Goal: Task Accomplishment & Management: Manage account settings

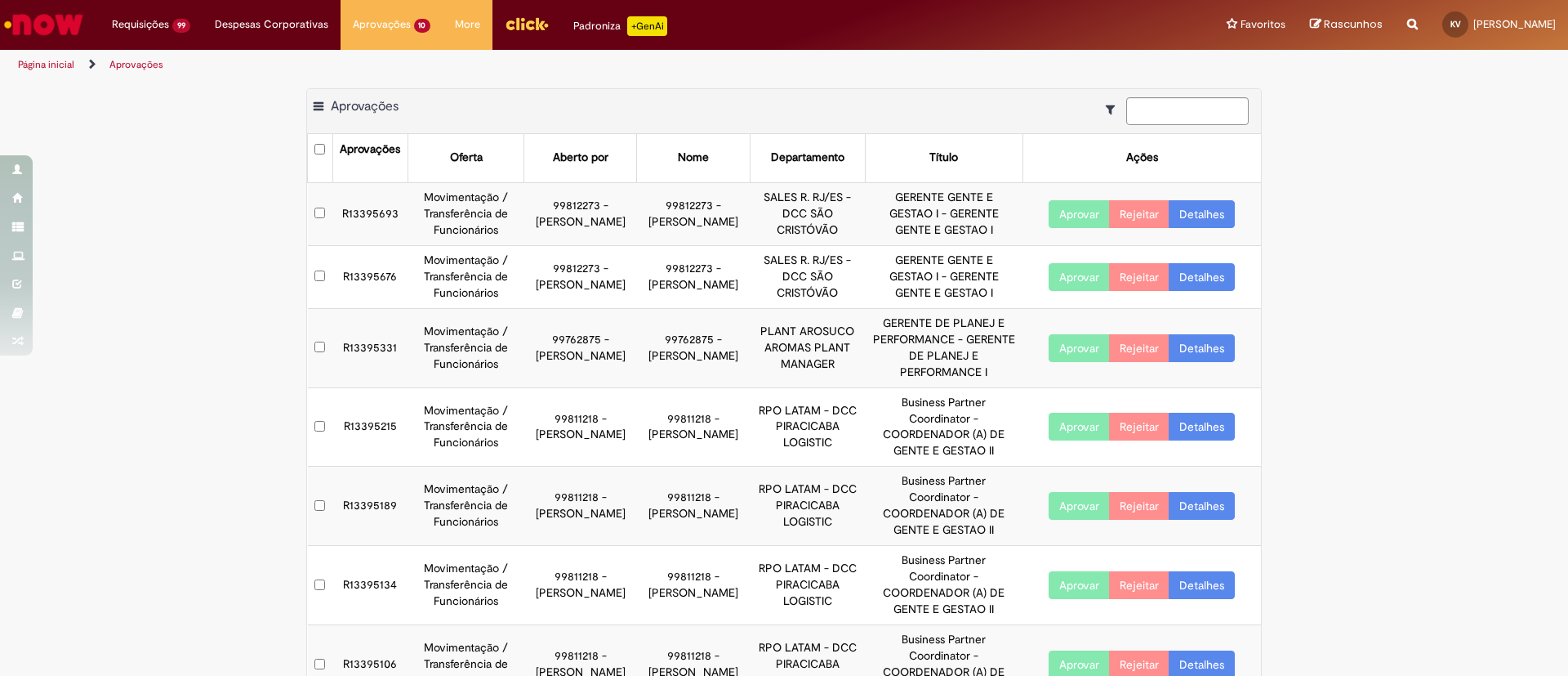
click at [1204, 212] on link "Detalhes" at bounding box center [1202, 214] width 66 height 28
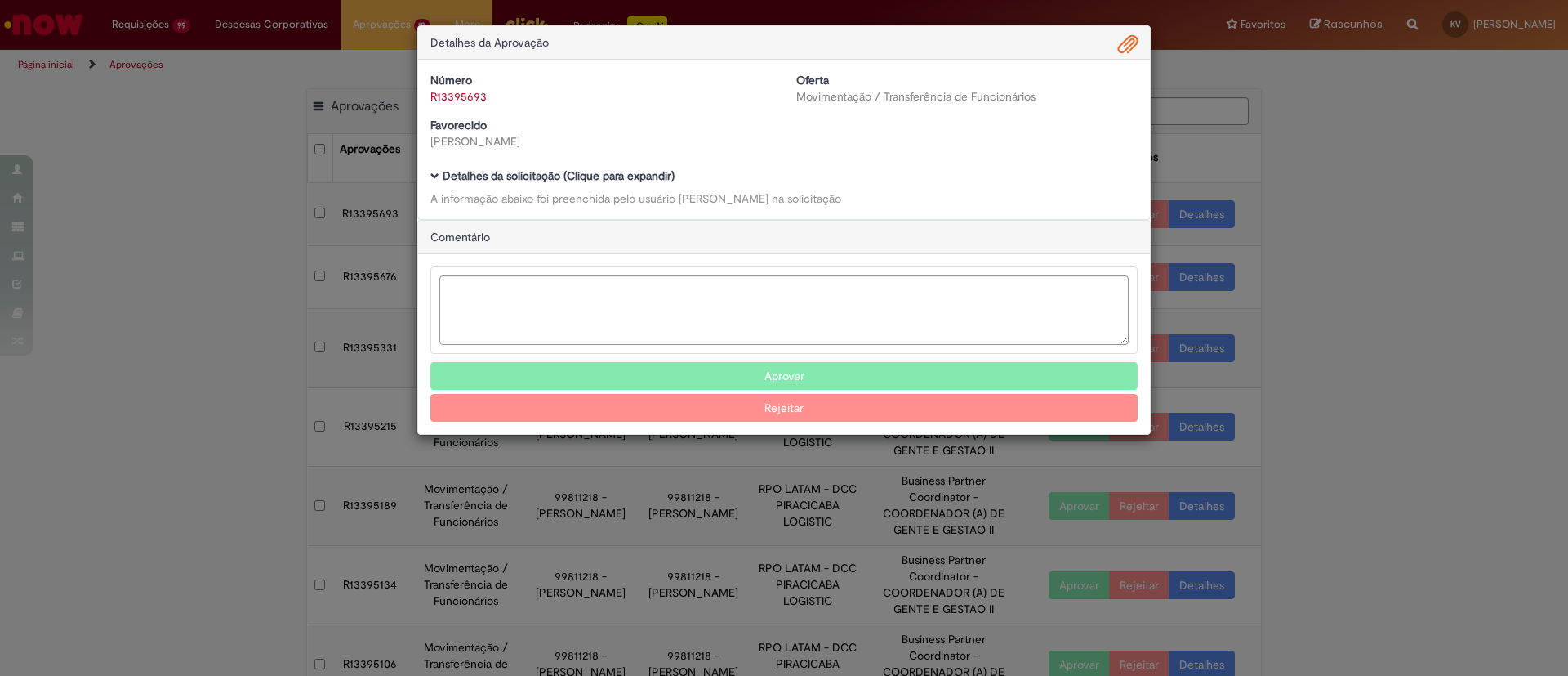
click at [430, 170] on h5 "Detalhes da solicitação (Clique para expandir)" at bounding box center [784, 176] width 707 height 12
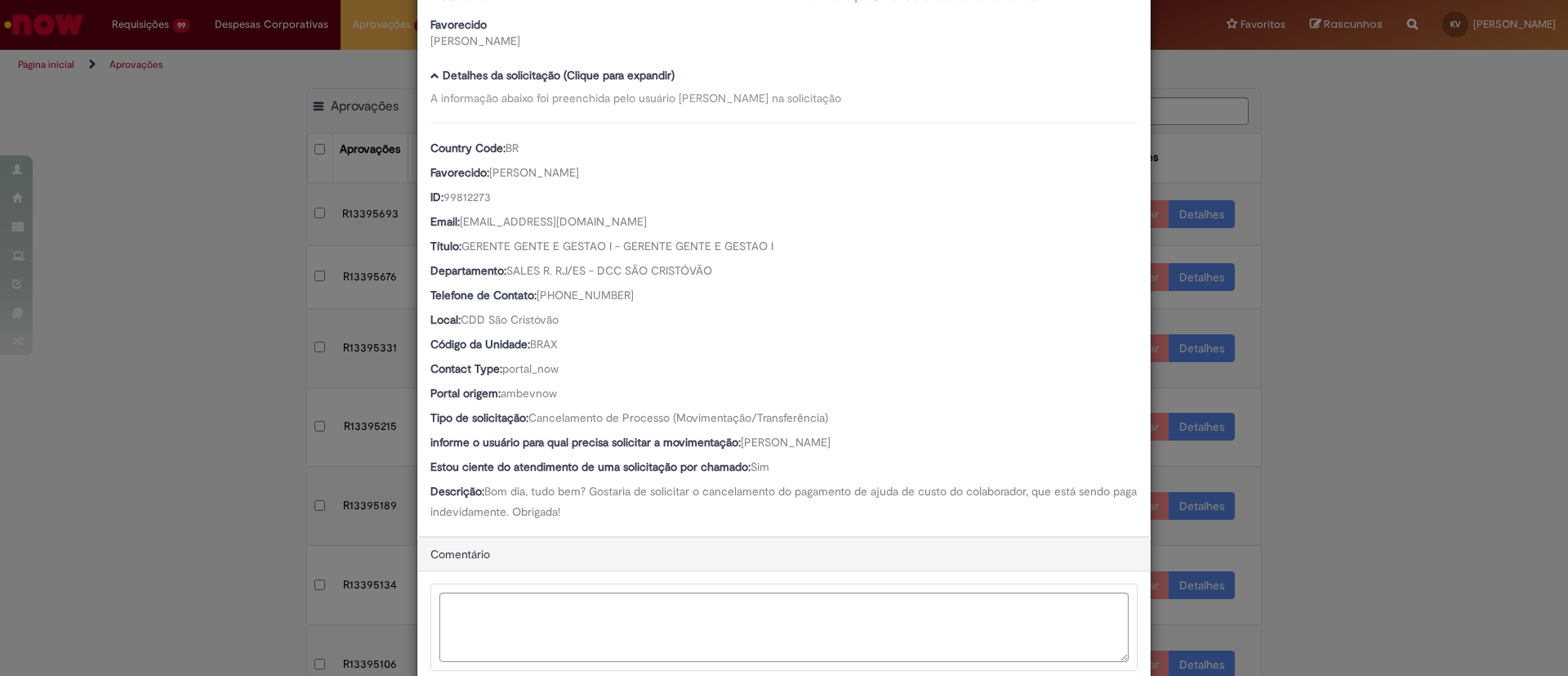
scroll to position [204, 0]
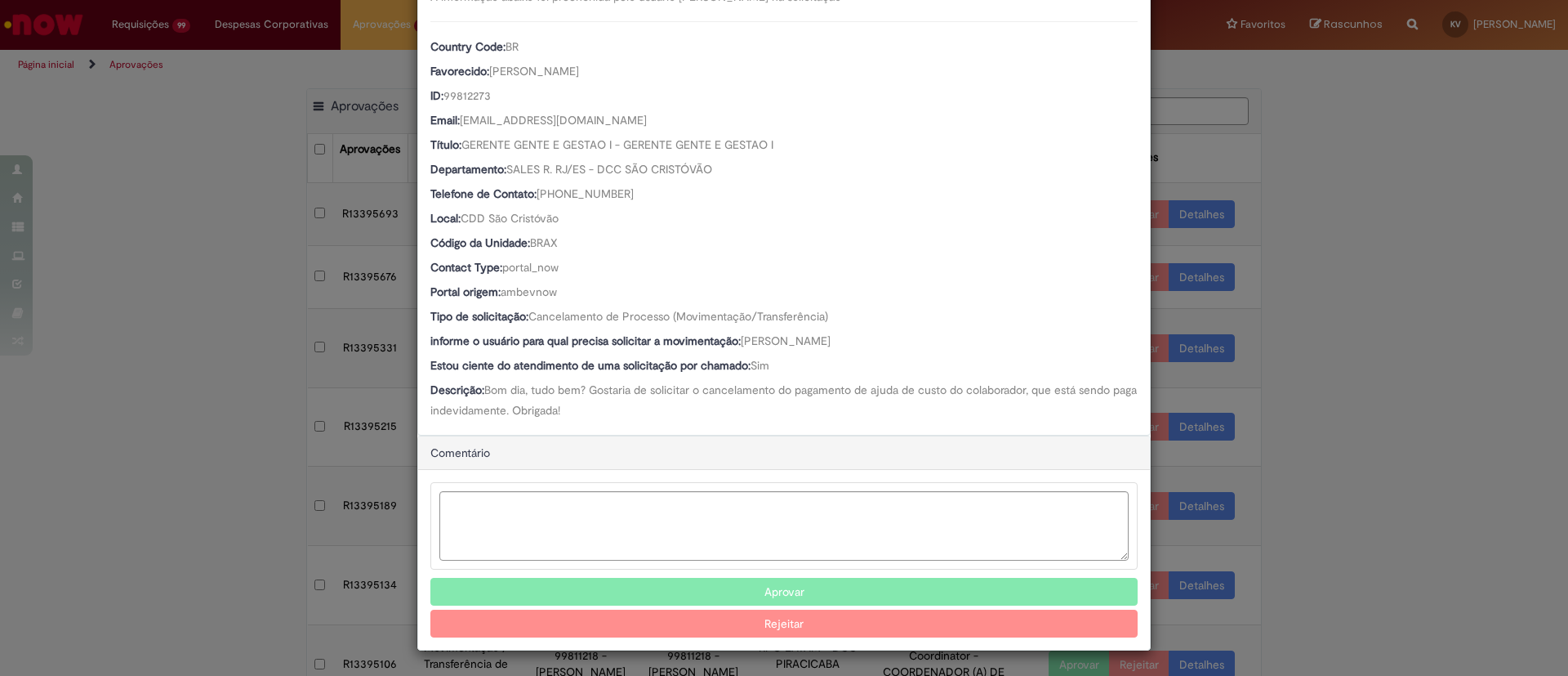
click at [787, 589] on button "Aprovar" at bounding box center [784, 592] width 707 height 28
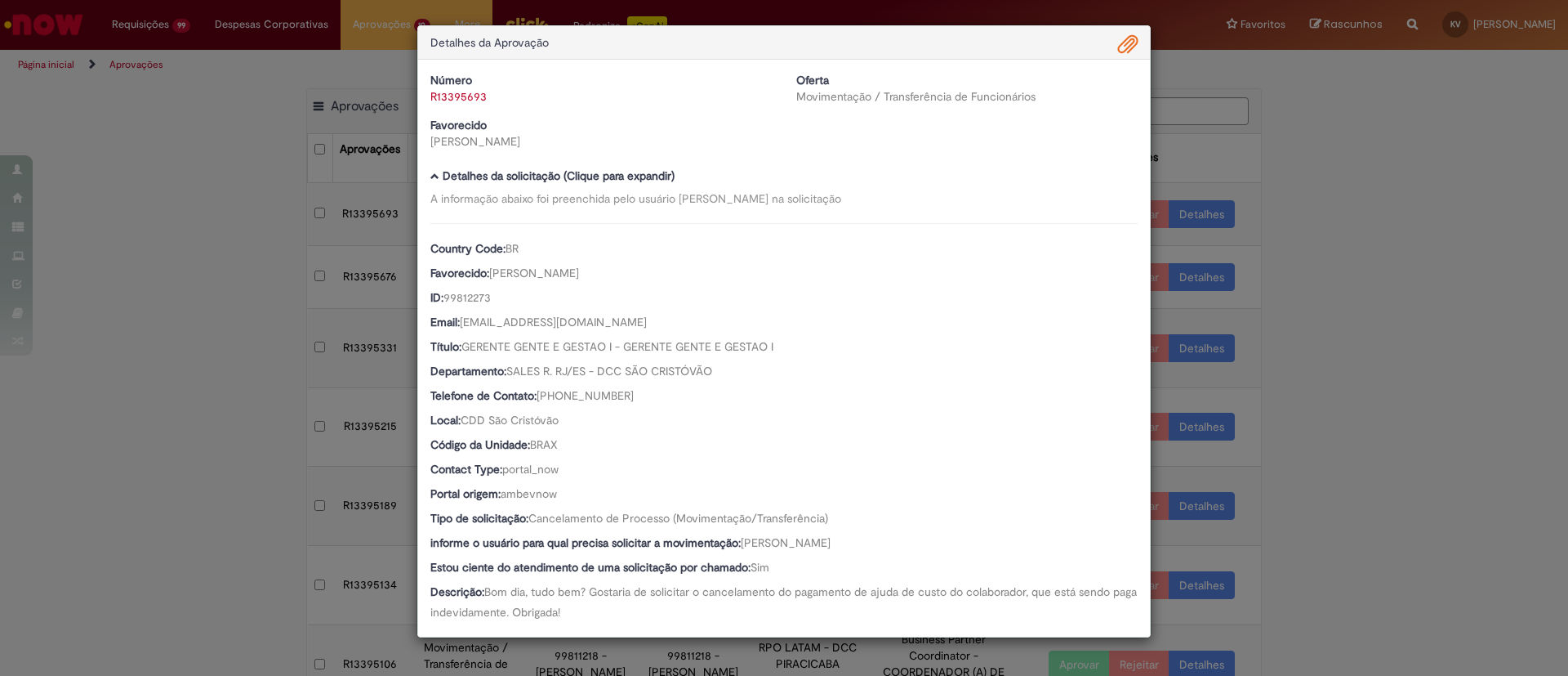
scroll to position [0, 0]
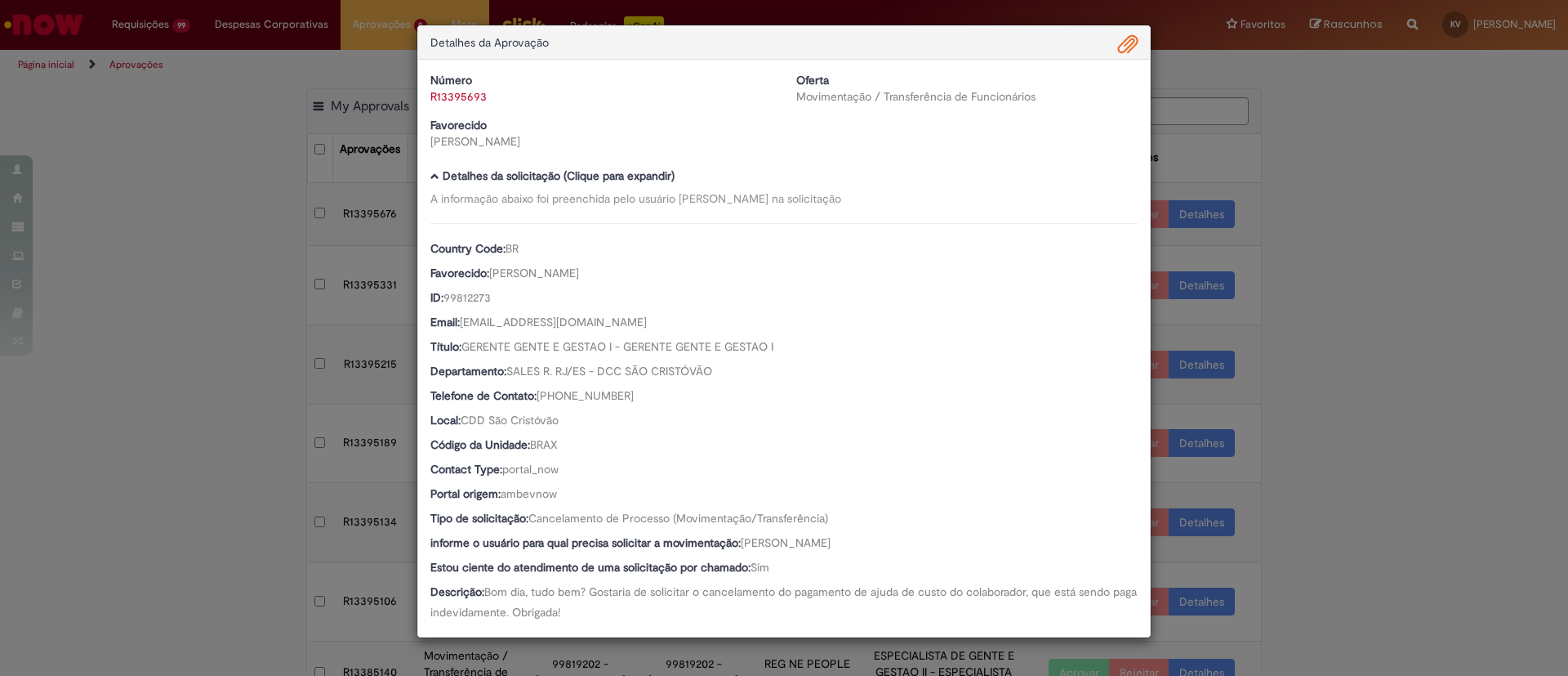
click at [1364, 246] on div "Detalhes da Aprovação Número R13395693 Oferta Movimentação / Transferência de F…" at bounding box center [784, 338] width 1568 height 676
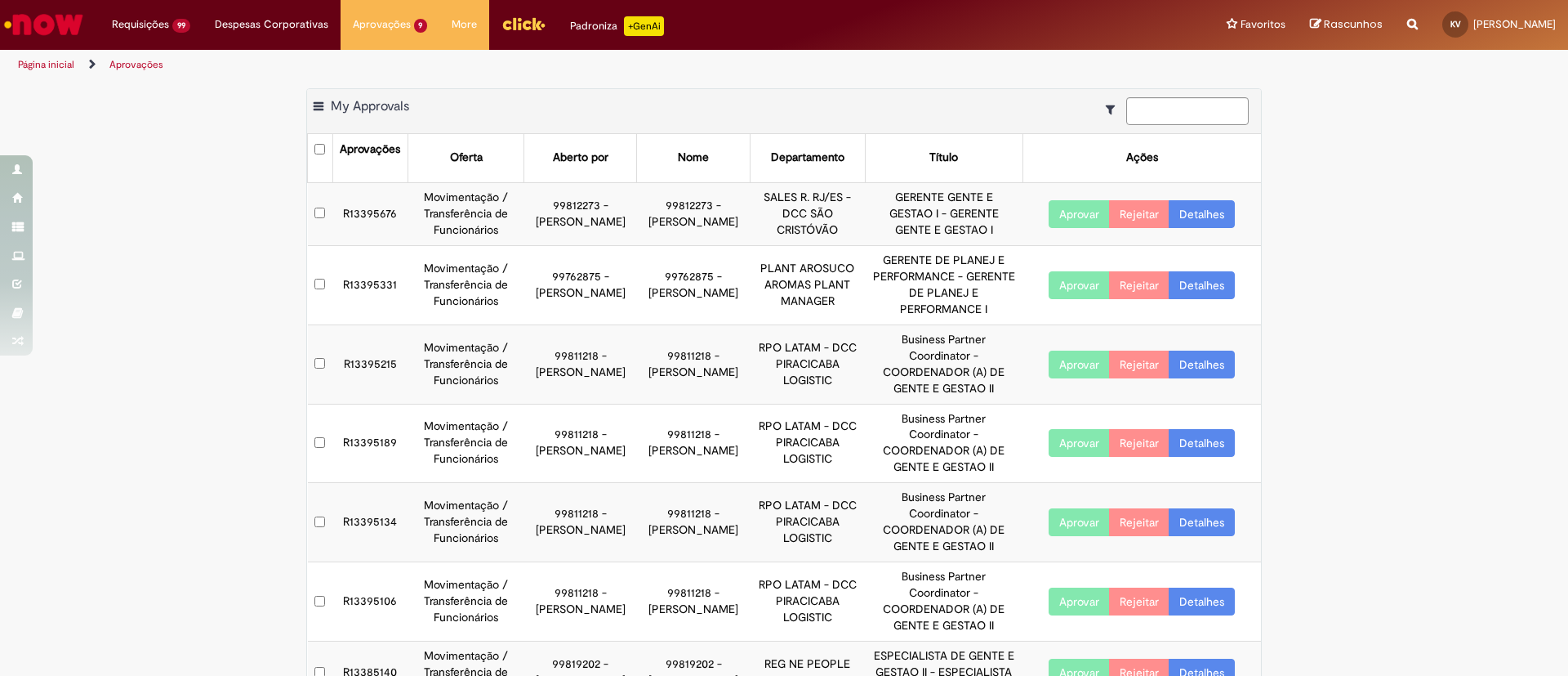
click at [1203, 205] on link "Detalhes" at bounding box center [1202, 214] width 66 height 28
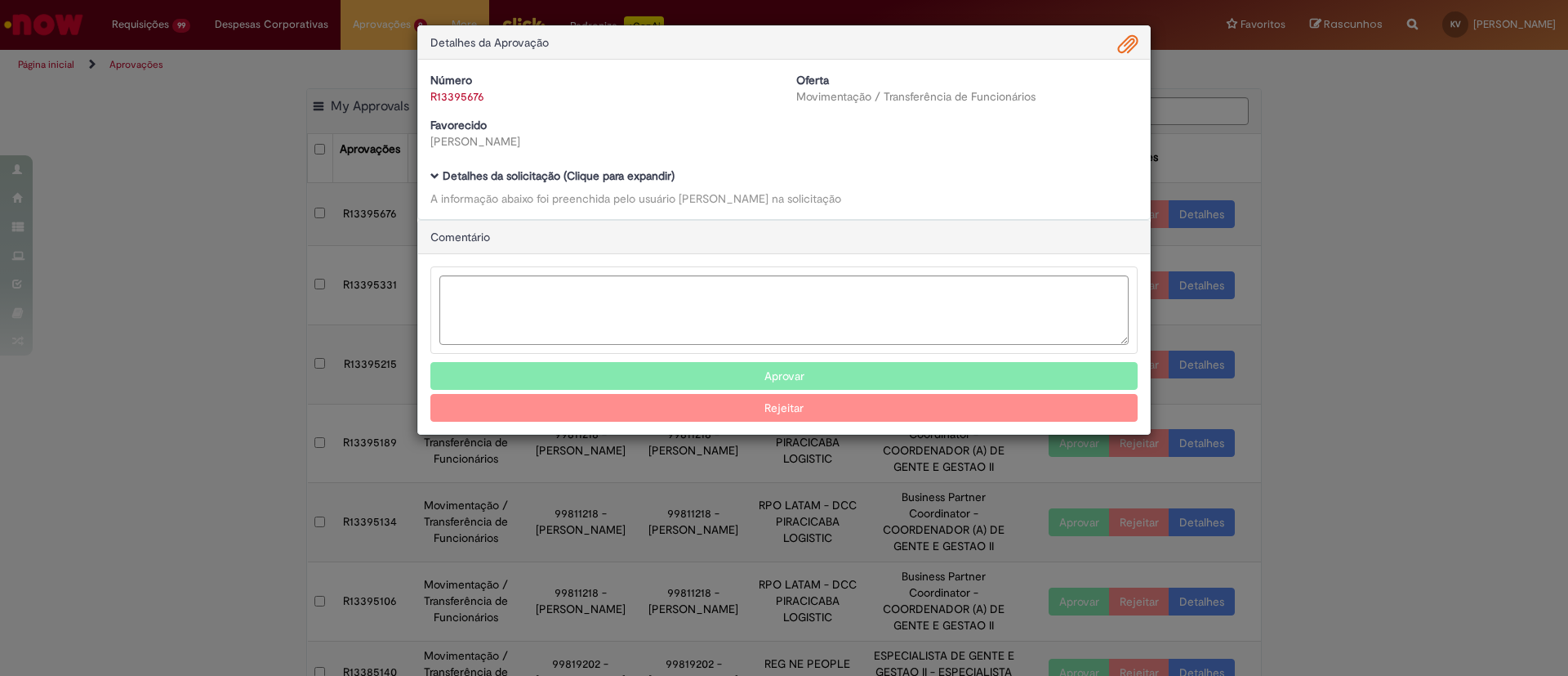
click at [435, 177] on span "Ambev Approval Modal" at bounding box center [435, 176] width 9 height 9
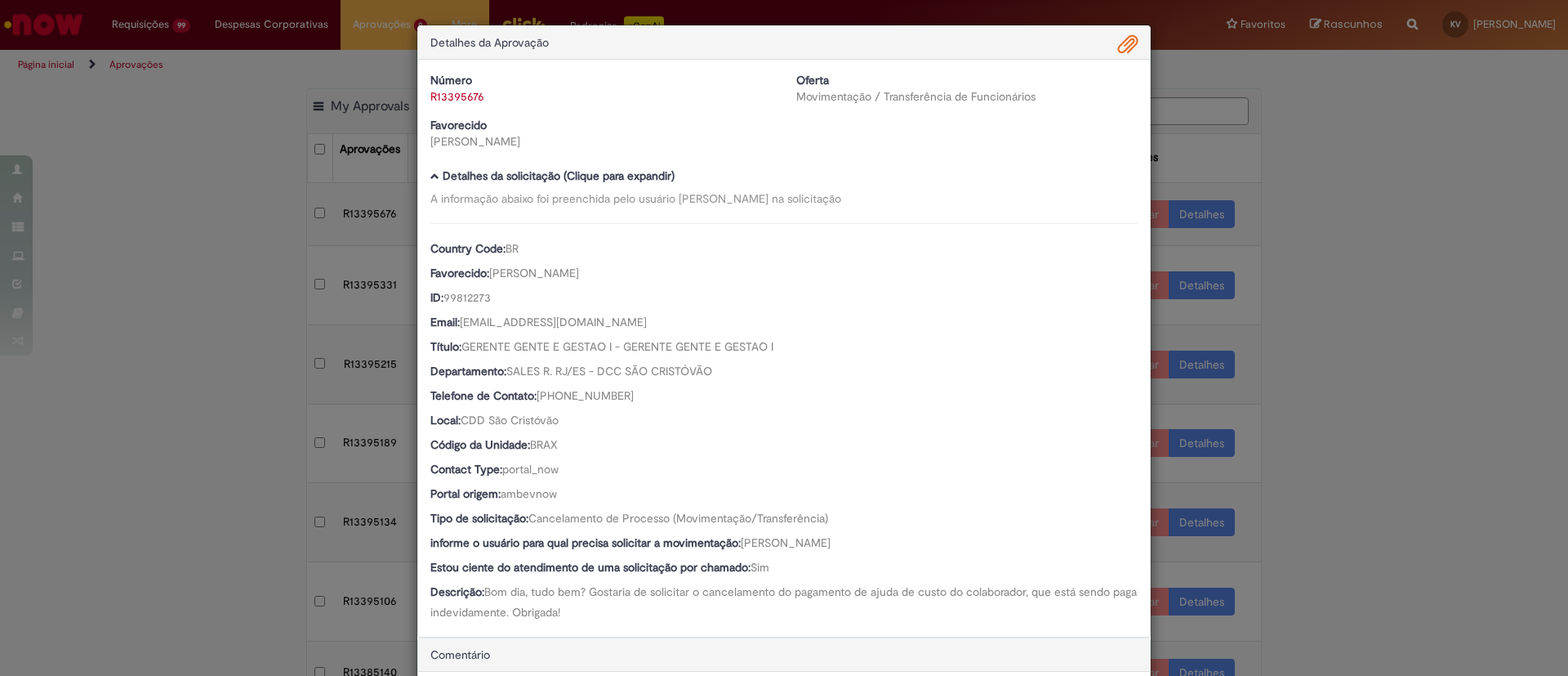
scroll to position [204, 0]
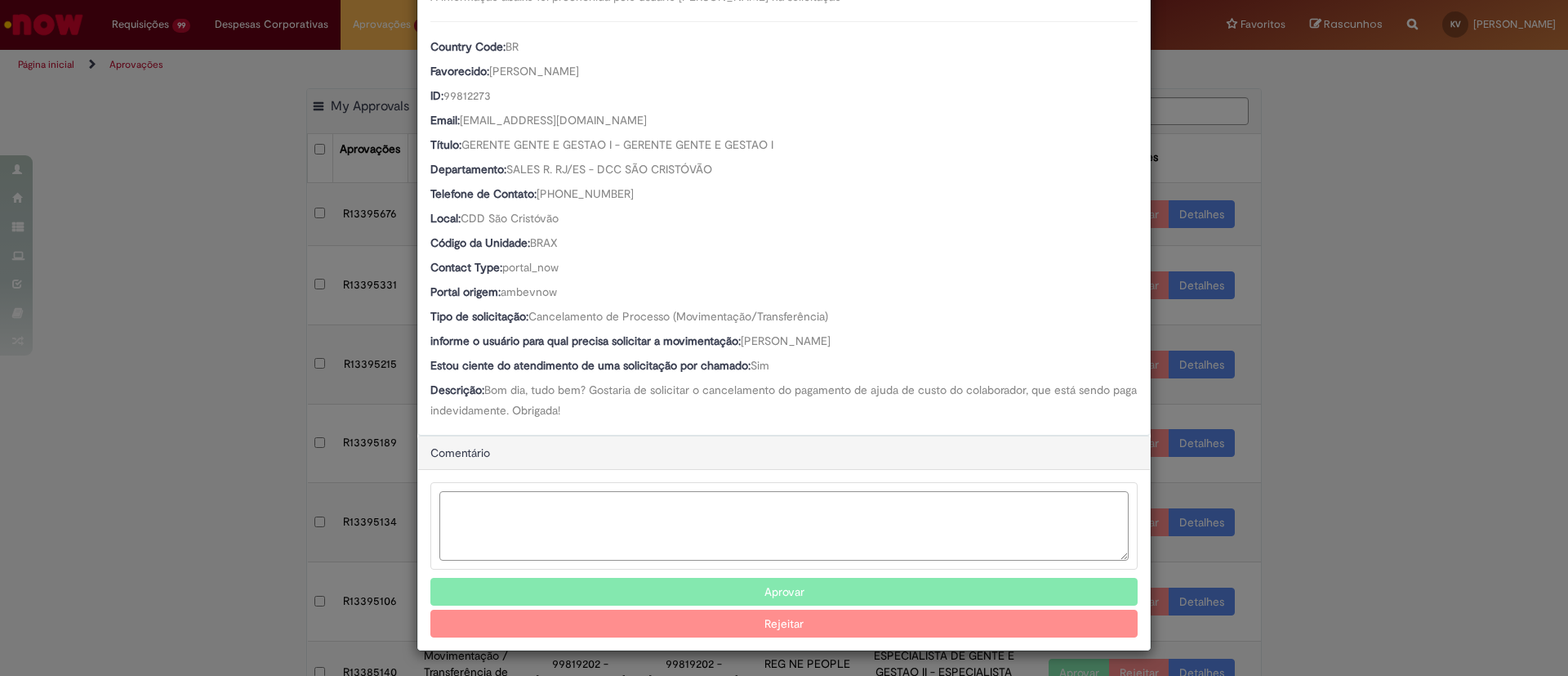
click at [614, 513] on textarea "Ambev Approval Modal" at bounding box center [784, 525] width 689 height 69
paste textarea "**********"
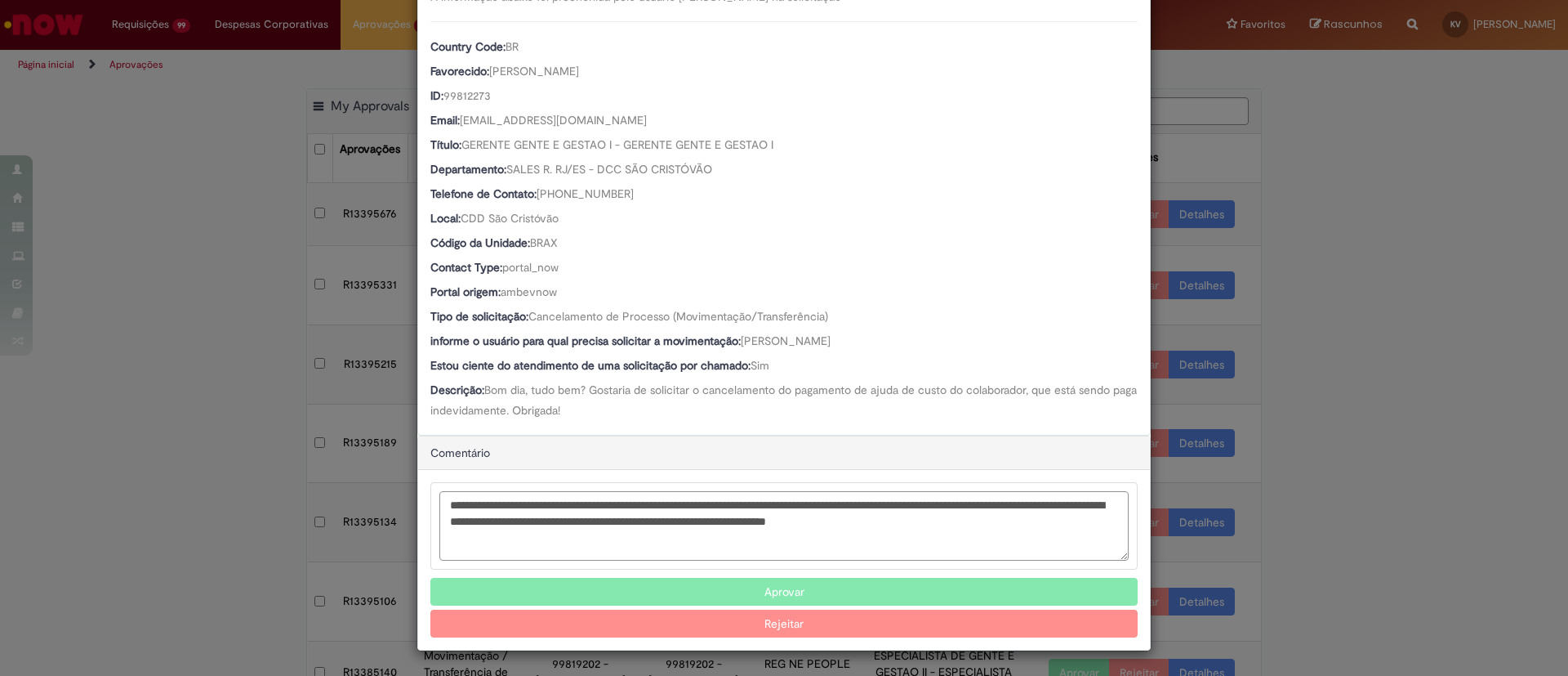
type textarea "**********"
click at [781, 622] on button "Rejeitar" at bounding box center [784, 623] width 707 height 28
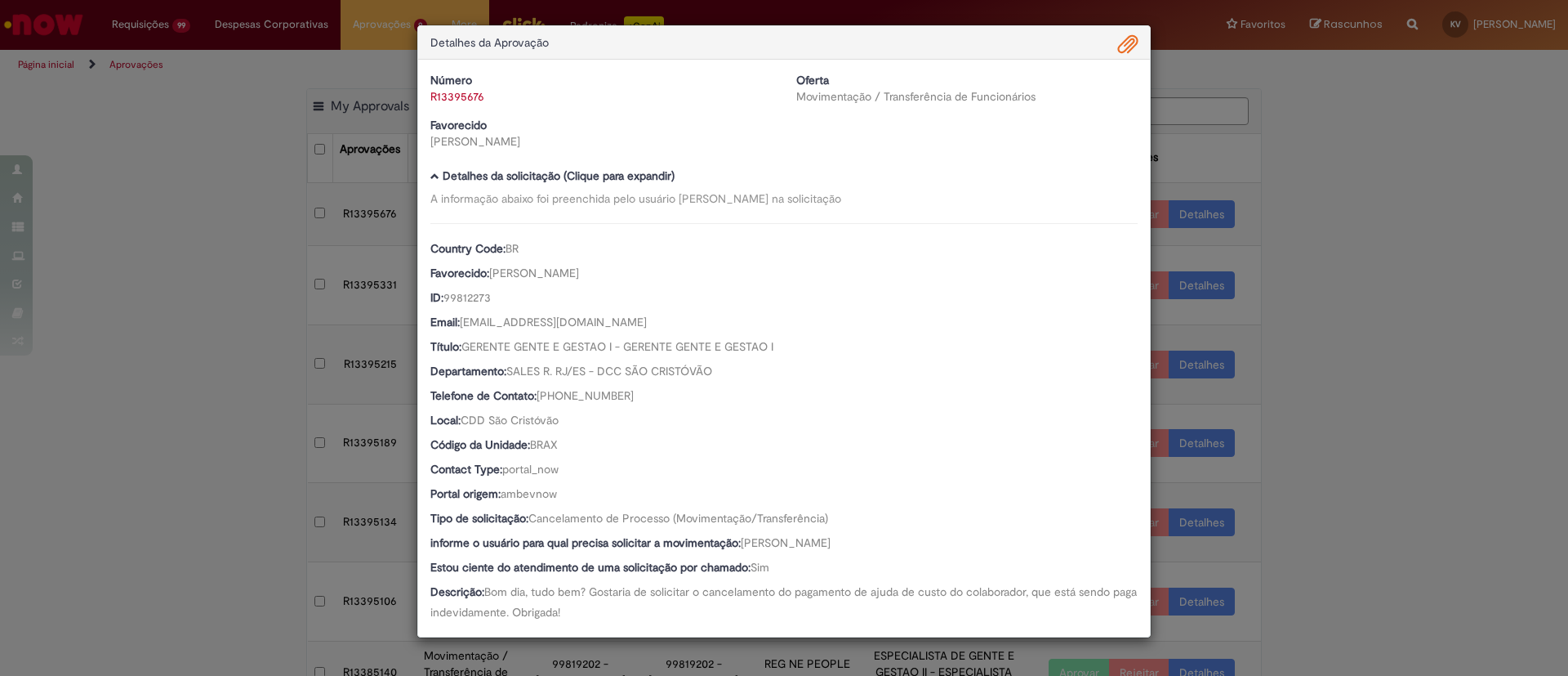
scroll to position [0, 0]
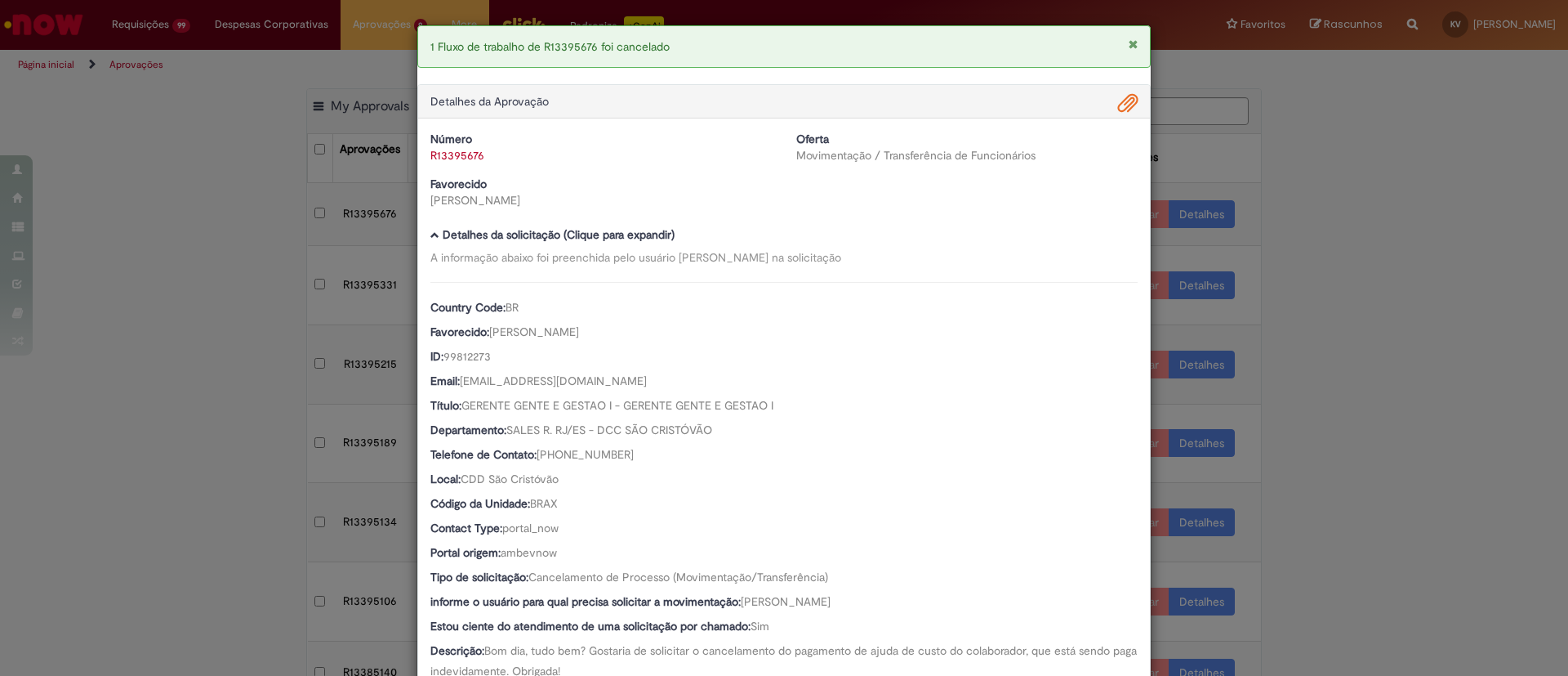
click at [1381, 205] on div "1 Fluxo de trabalho de R13395676 foi cancelado Detalhes da Aprovação Número R13…" at bounding box center [784, 338] width 1568 height 676
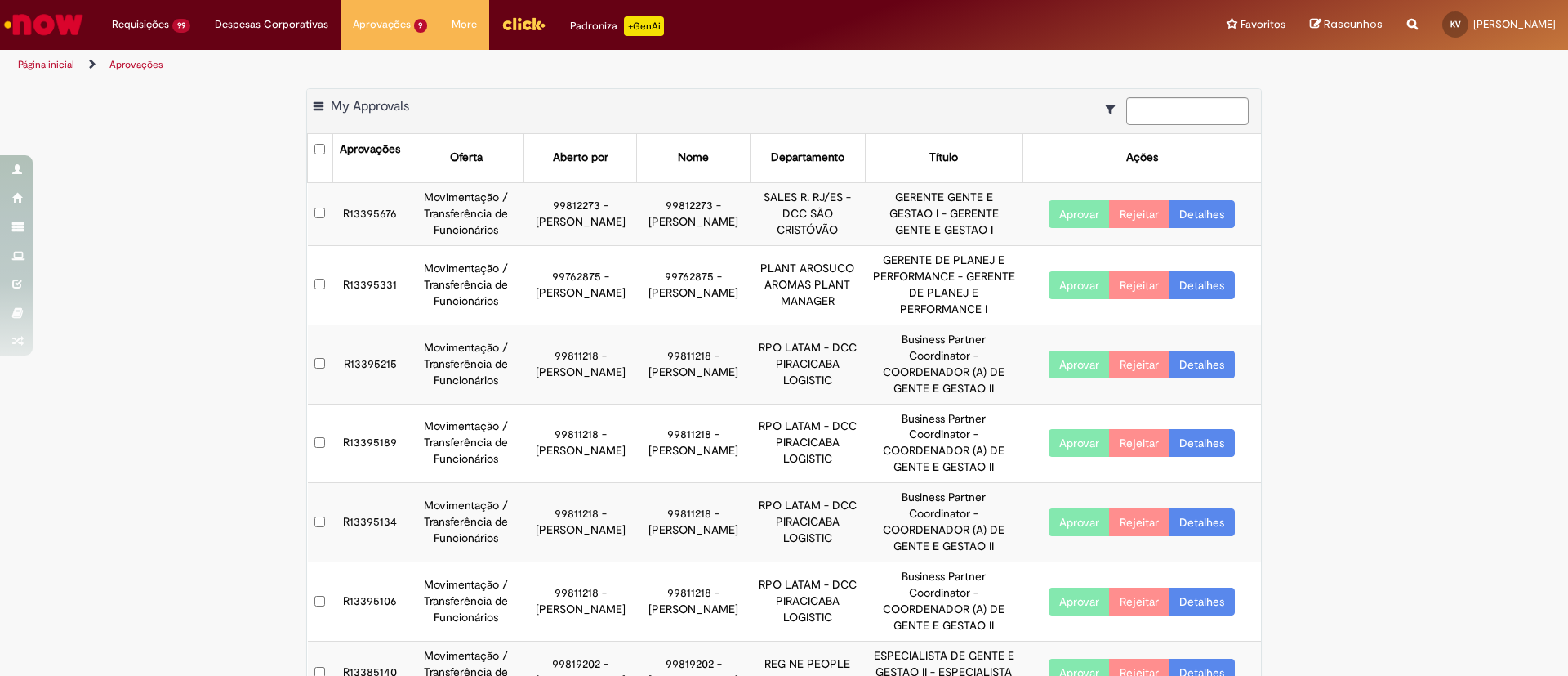
click at [1189, 216] on div at bounding box center [784, 338] width 1568 height 676
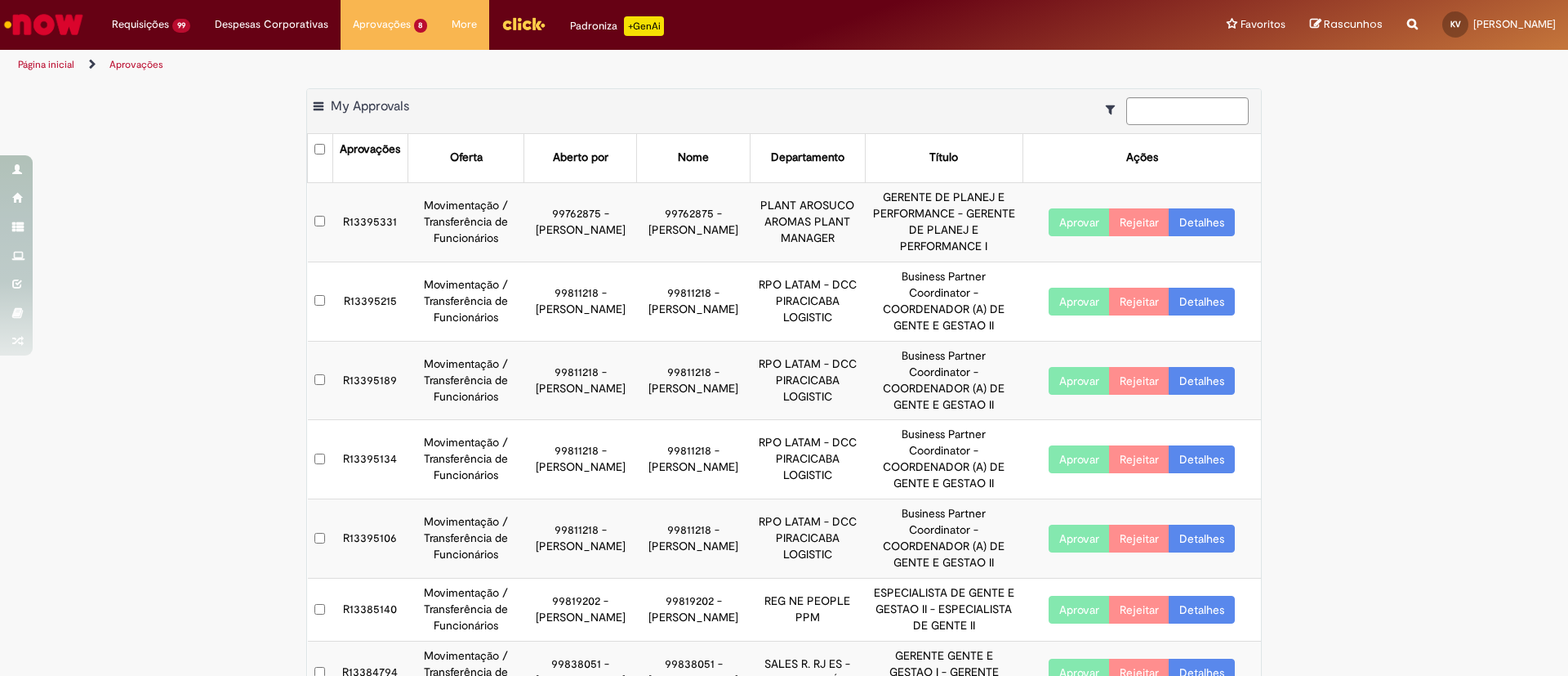
click at [1189, 216] on link "Detalhes" at bounding box center [1202, 222] width 66 height 28
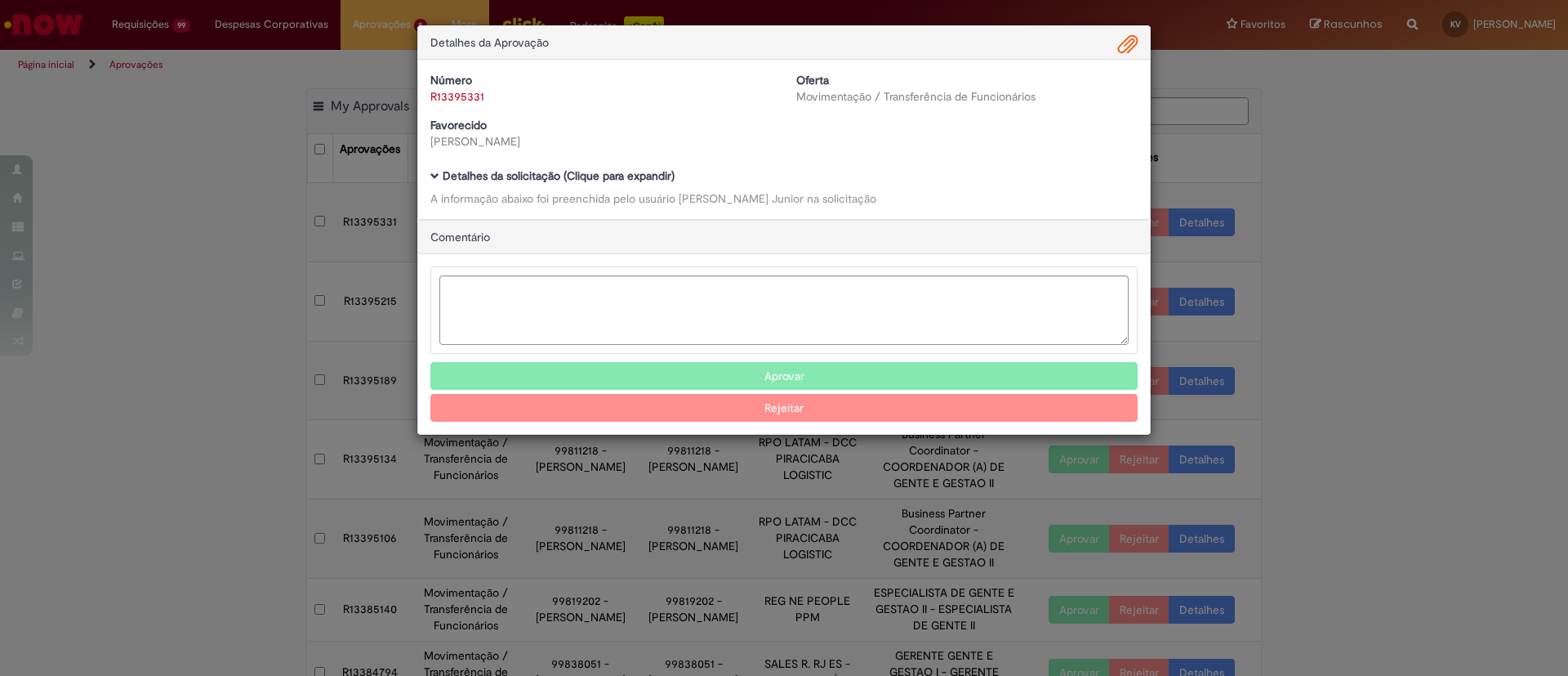
click at [429, 179] on div "Número R13395331 Oferta Movimentação / Transferência de Funcionários Favorecido…" at bounding box center [784, 139] width 732 height 159
click at [433, 179] on span "Ambev Approval Modal" at bounding box center [435, 176] width 9 height 9
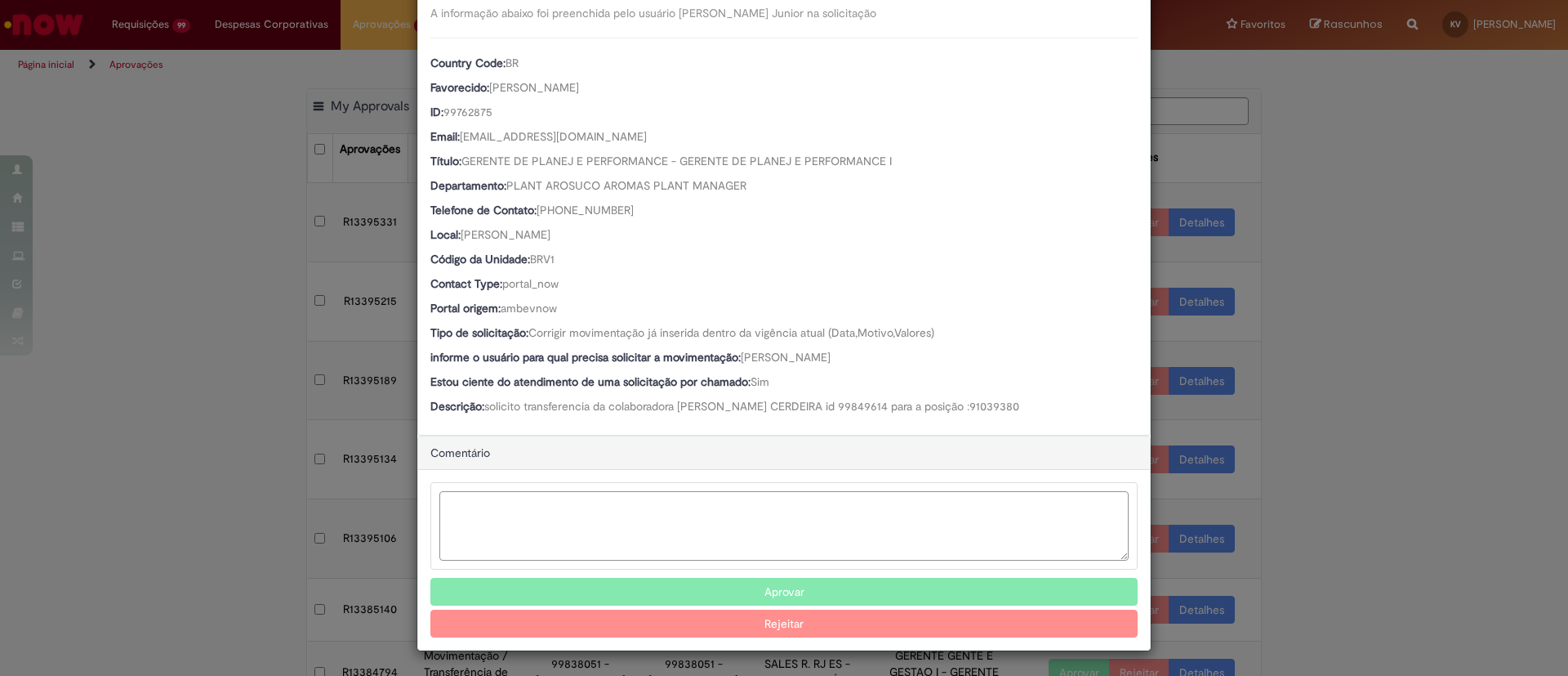
click at [619, 521] on textarea "Ambev Approval Modal" at bounding box center [784, 525] width 689 height 69
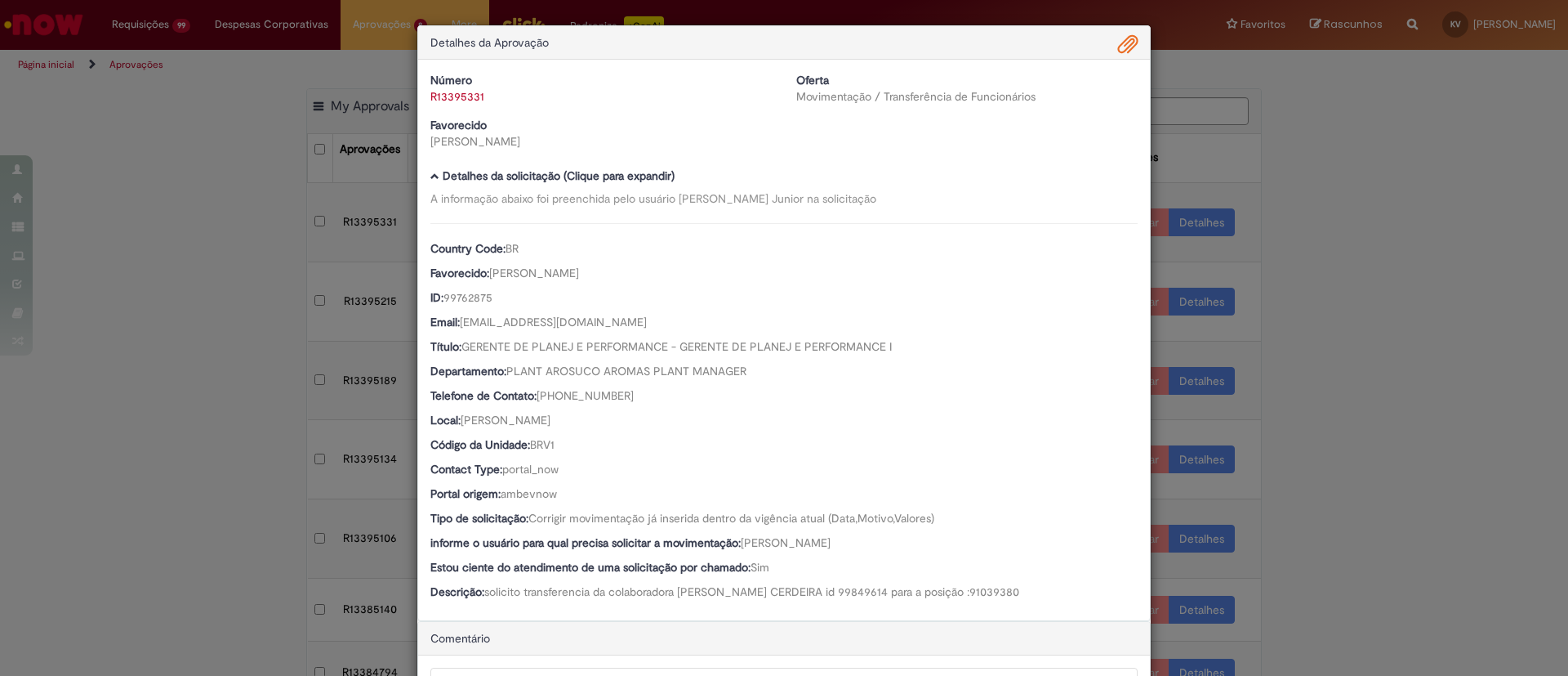
click at [1118, 52] on span "Ambev Approval Modal" at bounding box center [1127, 44] width 20 height 28
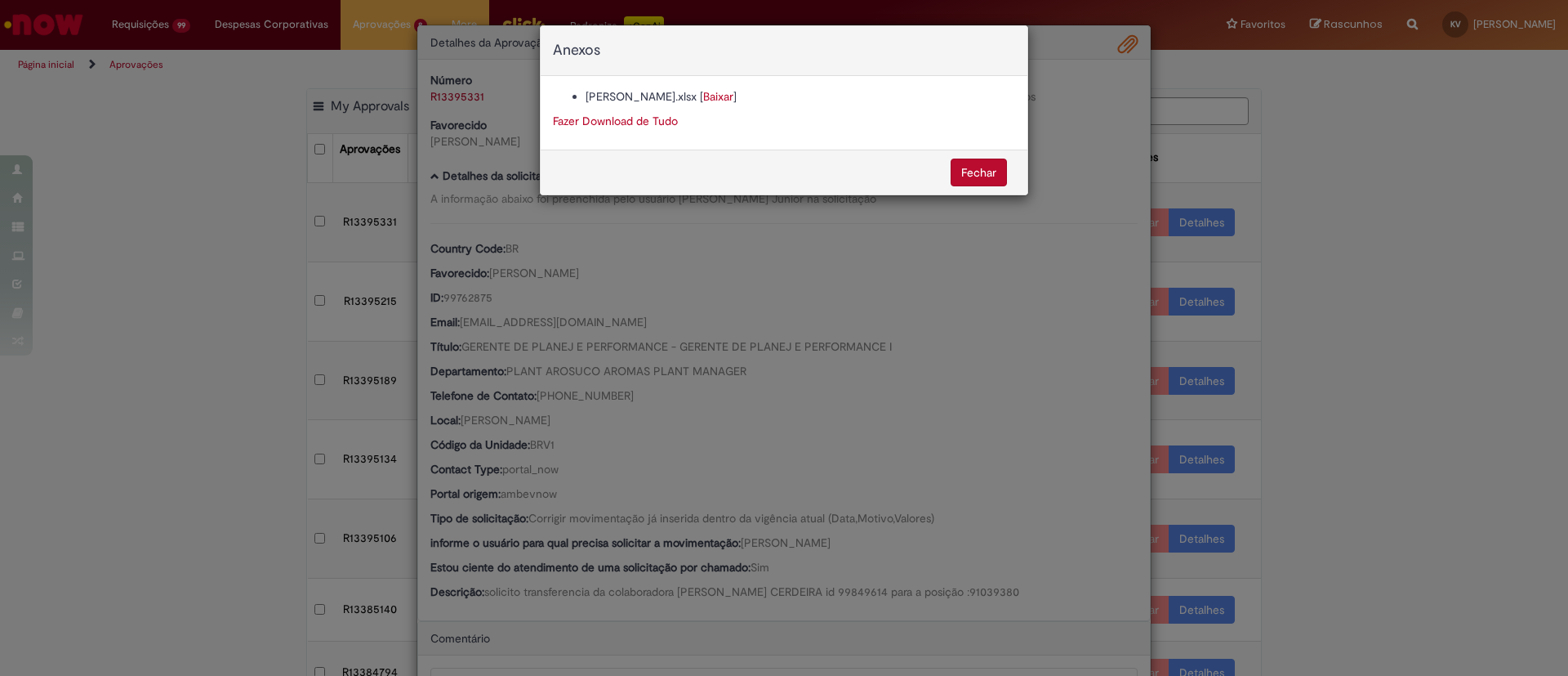
click at [703, 101] on link "Baixar" at bounding box center [718, 95] width 30 height 14
click at [976, 167] on button "Fechar" at bounding box center [979, 172] width 56 height 28
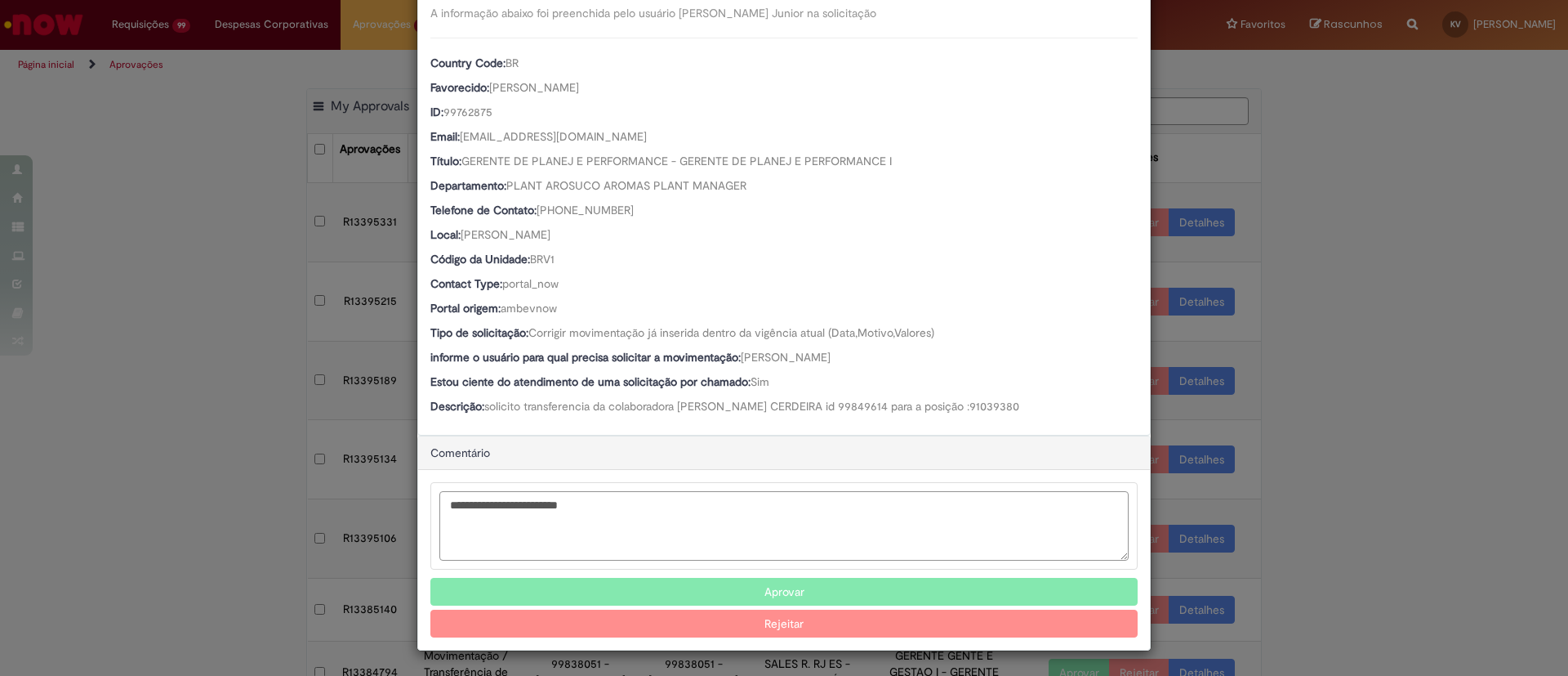
scroll to position [186, 0]
click at [640, 500] on textarea "**********" at bounding box center [784, 525] width 689 height 69
type textarea "**********"
click at [755, 622] on button "Rejeitar" at bounding box center [784, 623] width 707 height 28
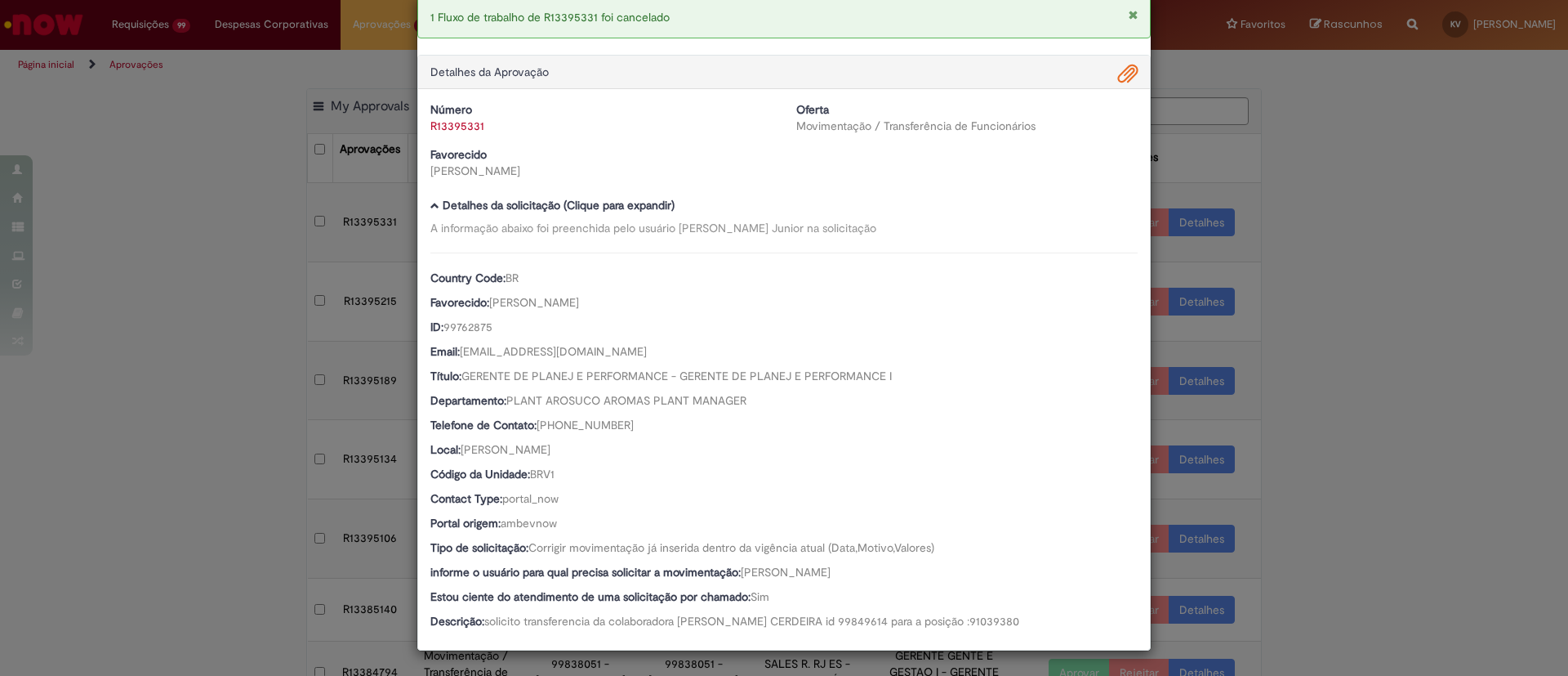
scroll to position [30, 0]
click at [1369, 183] on div "1 Fluxo de trabalho de R13395331 foi cancelado Detalhes da Aprovação Número R13…" at bounding box center [784, 338] width 1568 height 676
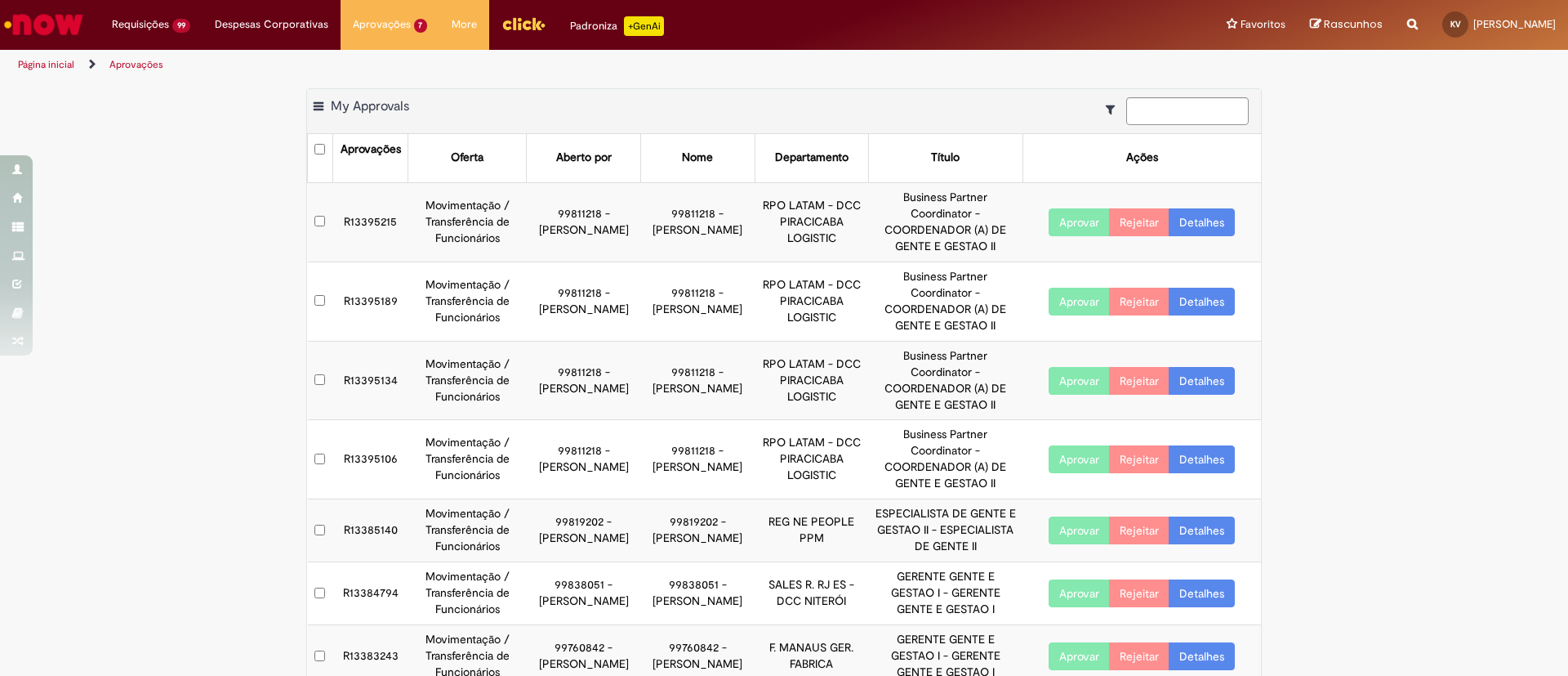
click at [1195, 215] on link "Detalhes" at bounding box center [1202, 222] width 66 height 28
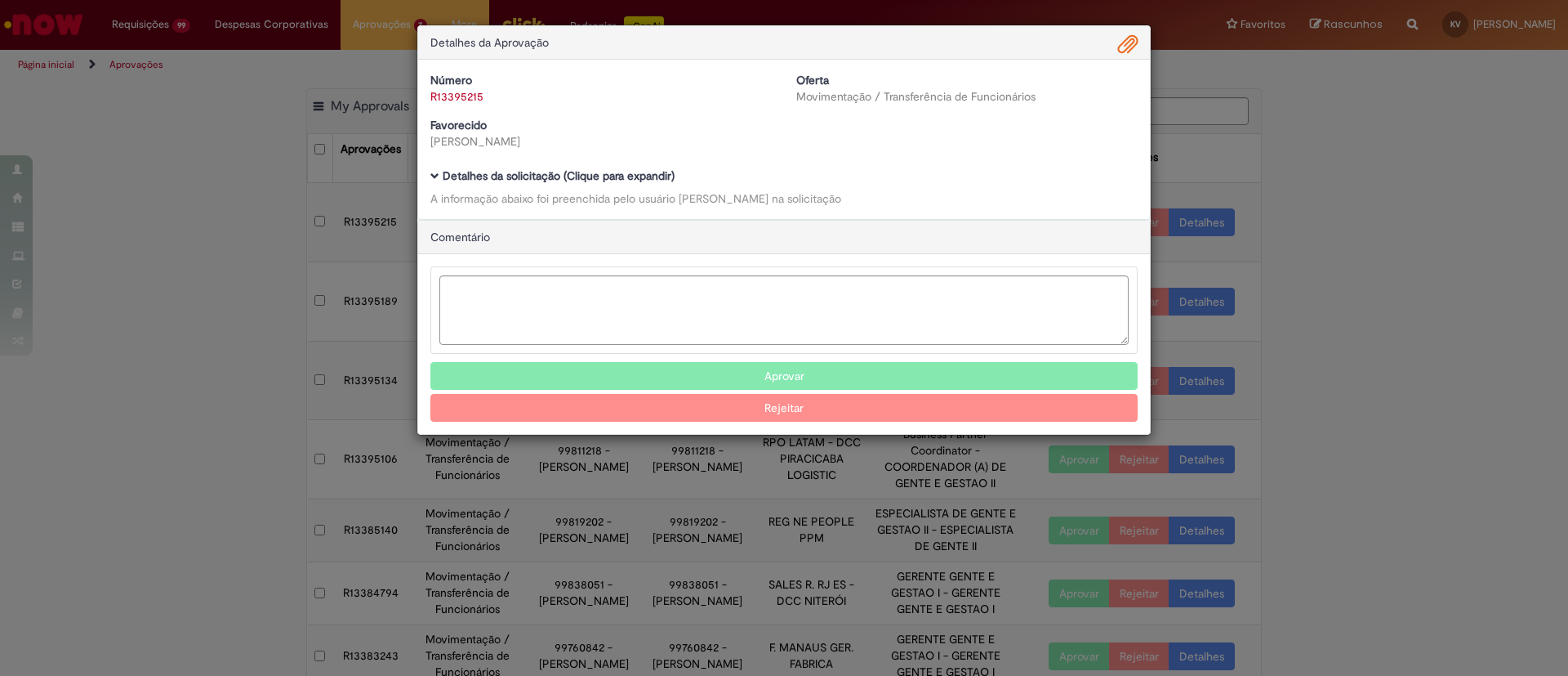
click at [431, 176] on div "Número R13395215 Oferta Movimentação / Transferência de Funcionários Favorecido…" at bounding box center [784, 139] width 732 height 159
click at [435, 175] on span "Ambev Approval Modal" at bounding box center [435, 176] width 9 height 9
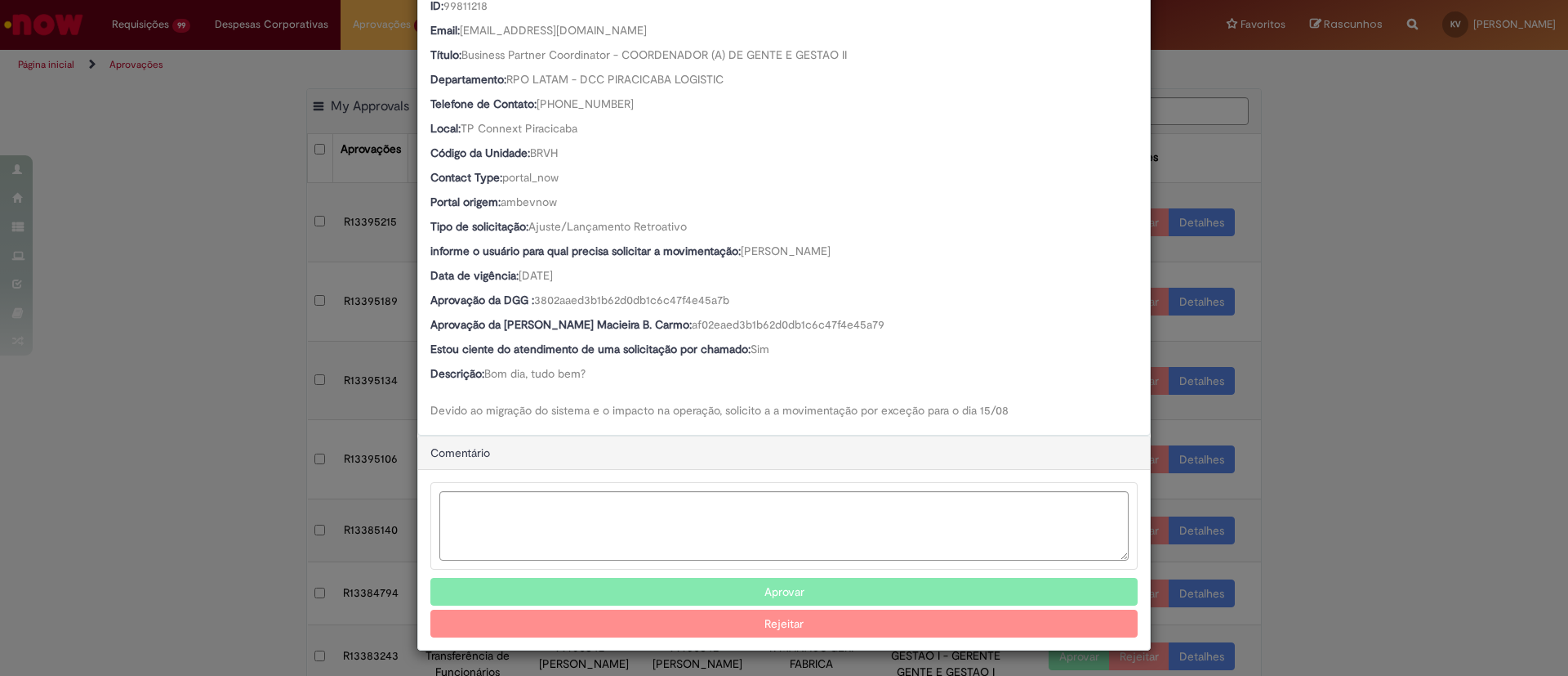
scroll to position [292, 0]
click at [782, 589] on button "Aprovar" at bounding box center [784, 592] width 707 height 28
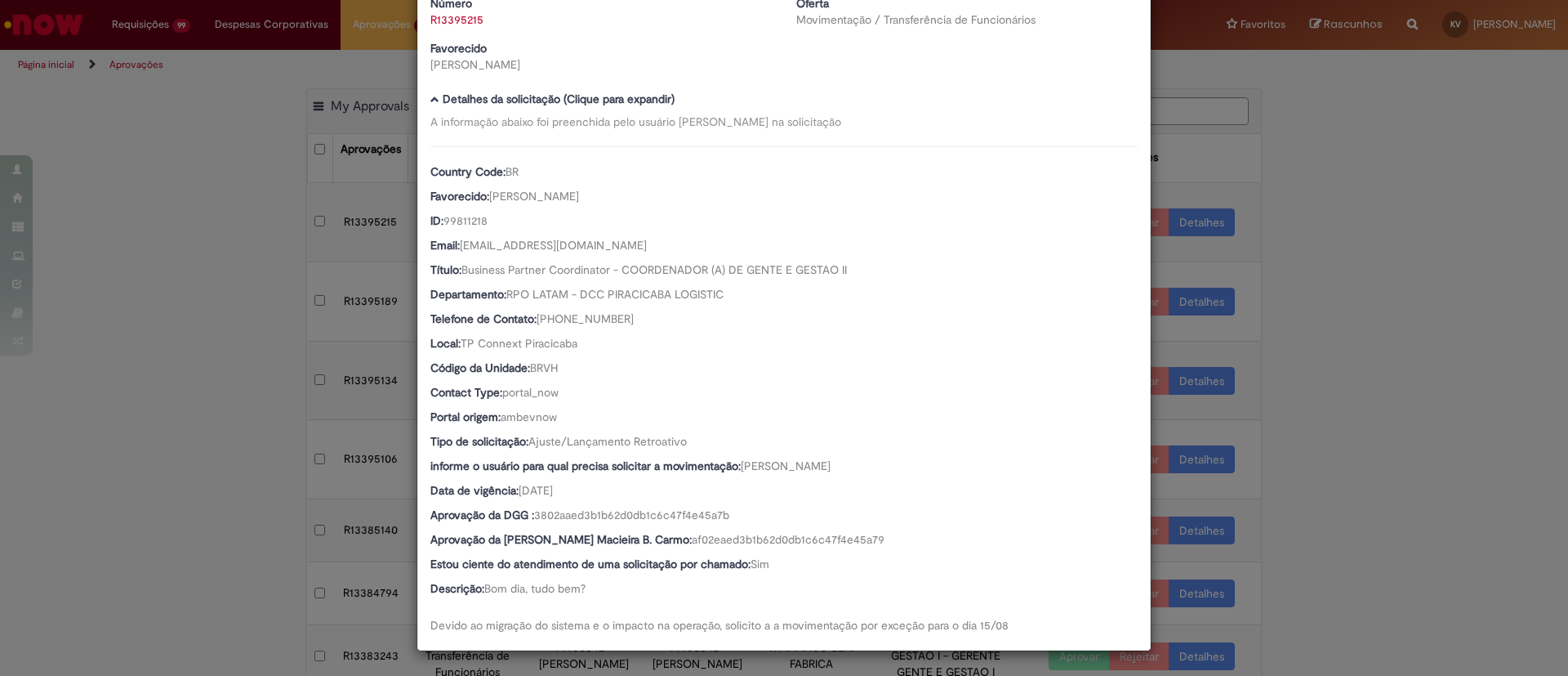
click at [1338, 182] on div "Detalhes da Aprovação Número R13395215 Oferta Movimentação / Transferência de F…" at bounding box center [784, 338] width 1568 height 676
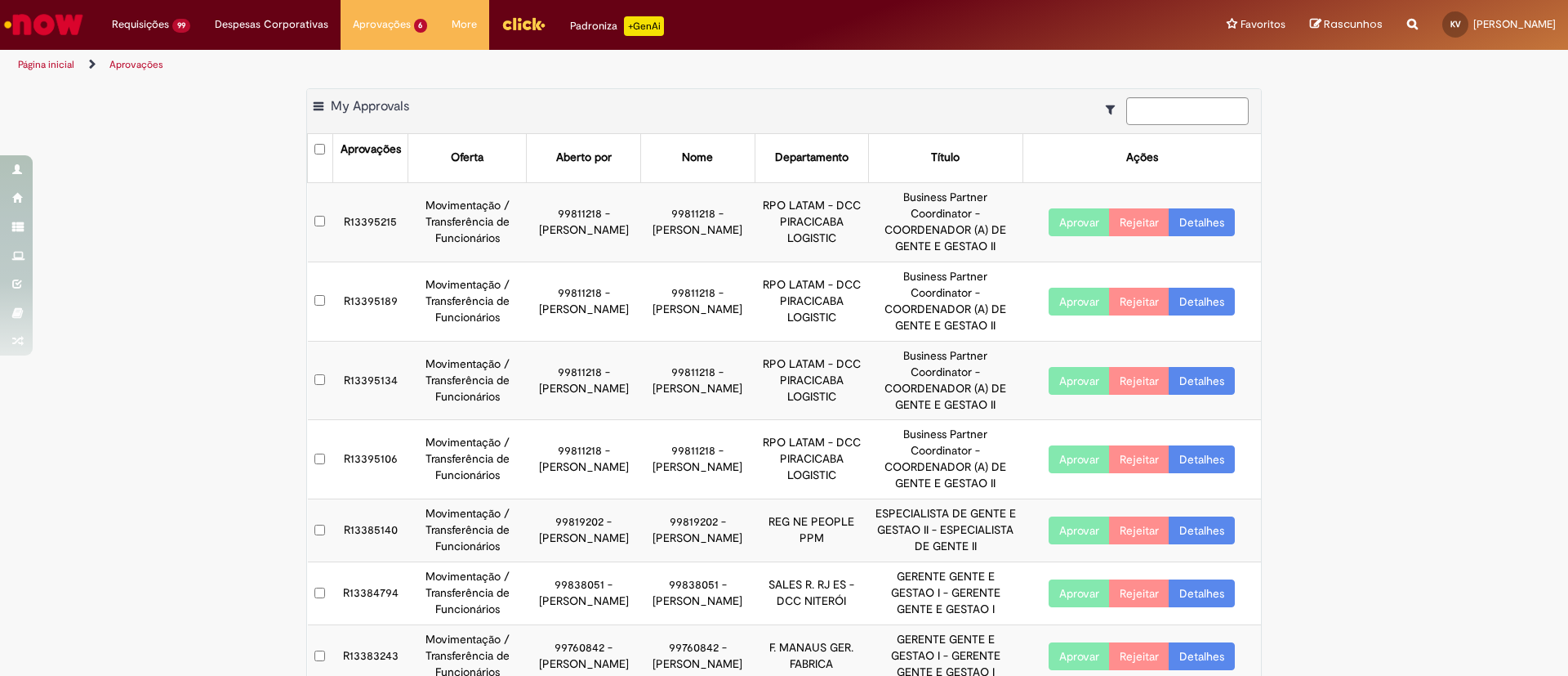
click at [1208, 211] on div "Detalhes da Aprovação Número R13395215 Oferta Movimentação / Transferência de F…" at bounding box center [784, 338] width 1568 height 676
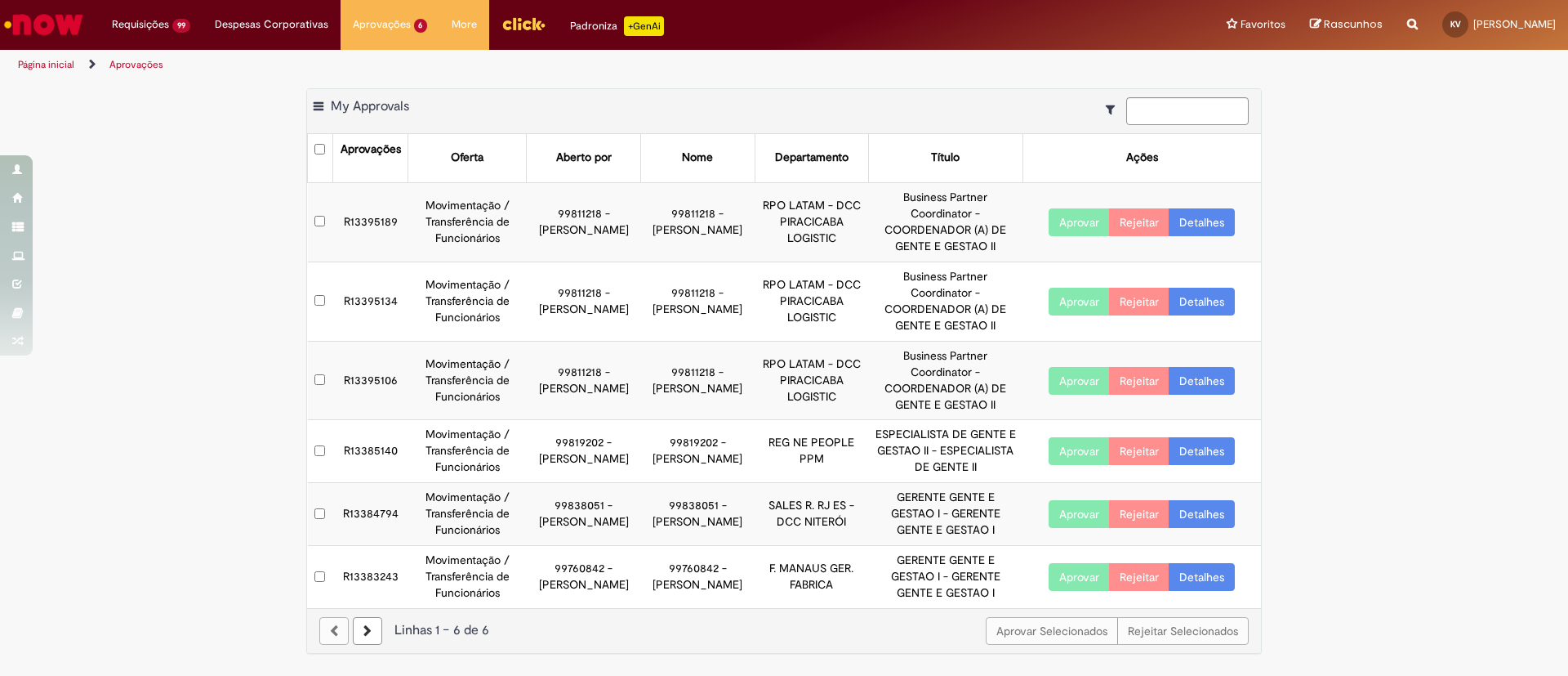
click at [1212, 226] on link "Detalhes" at bounding box center [1202, 222] width 66 height 28
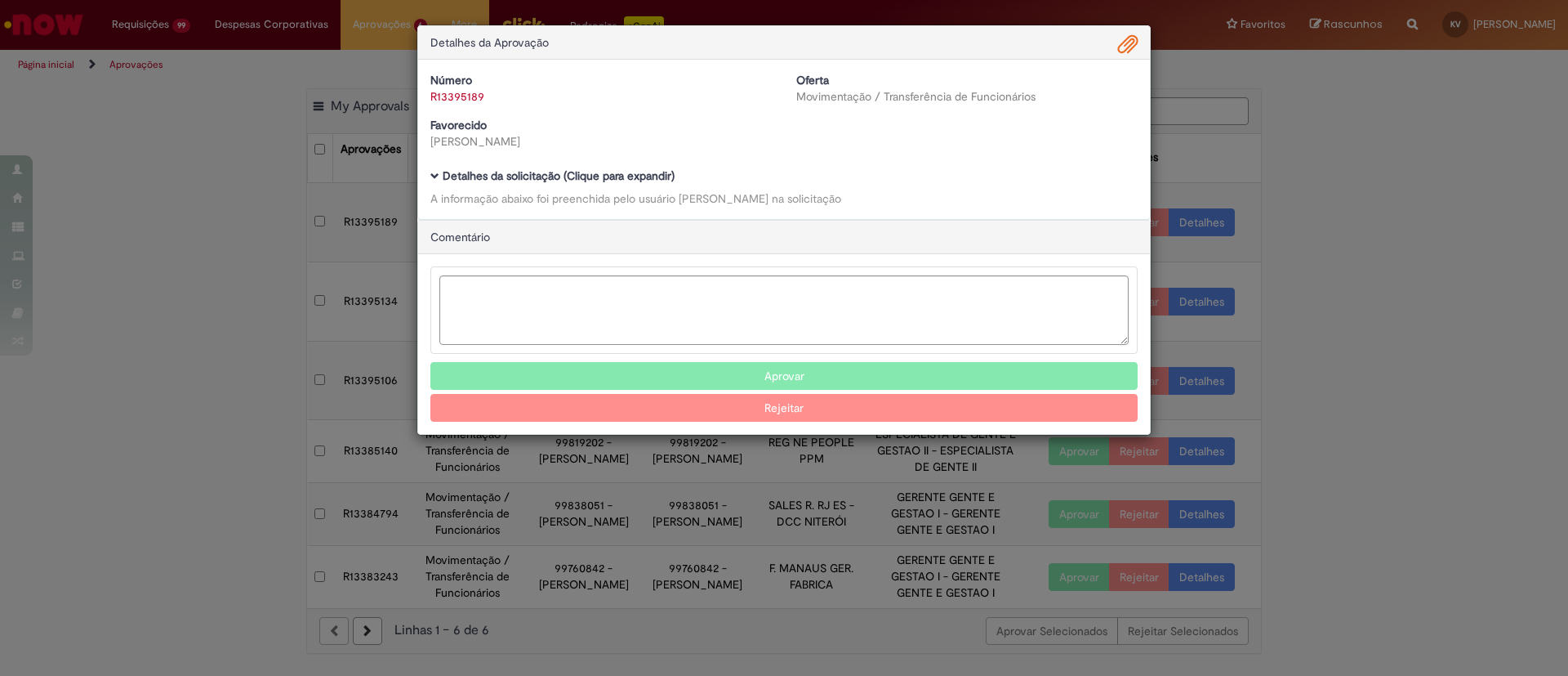
click at [435, 171] on span "Ambev Approval Modal" at bounding box center [435, 176] width 9 height 9
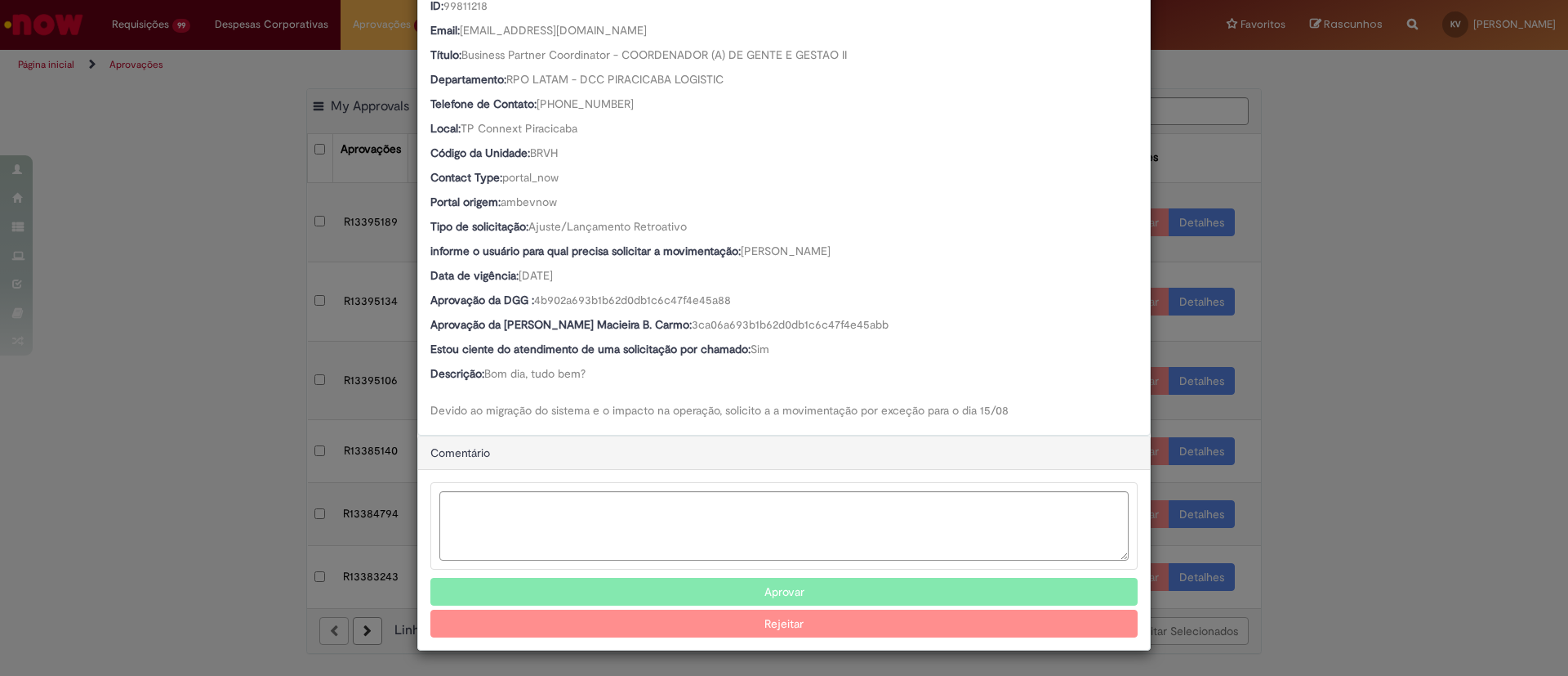
scroll to position [292, 0]
click at [770, 582] on button "Aprovar" at bounding box center [784, 592] width 707 height 28
click at [1307, 204] on div "Detalhes da Aprovação Número R13395189 Oferta Movimentação / Transferência de F…" at bounding box center [784, 338] width 1568 height 676
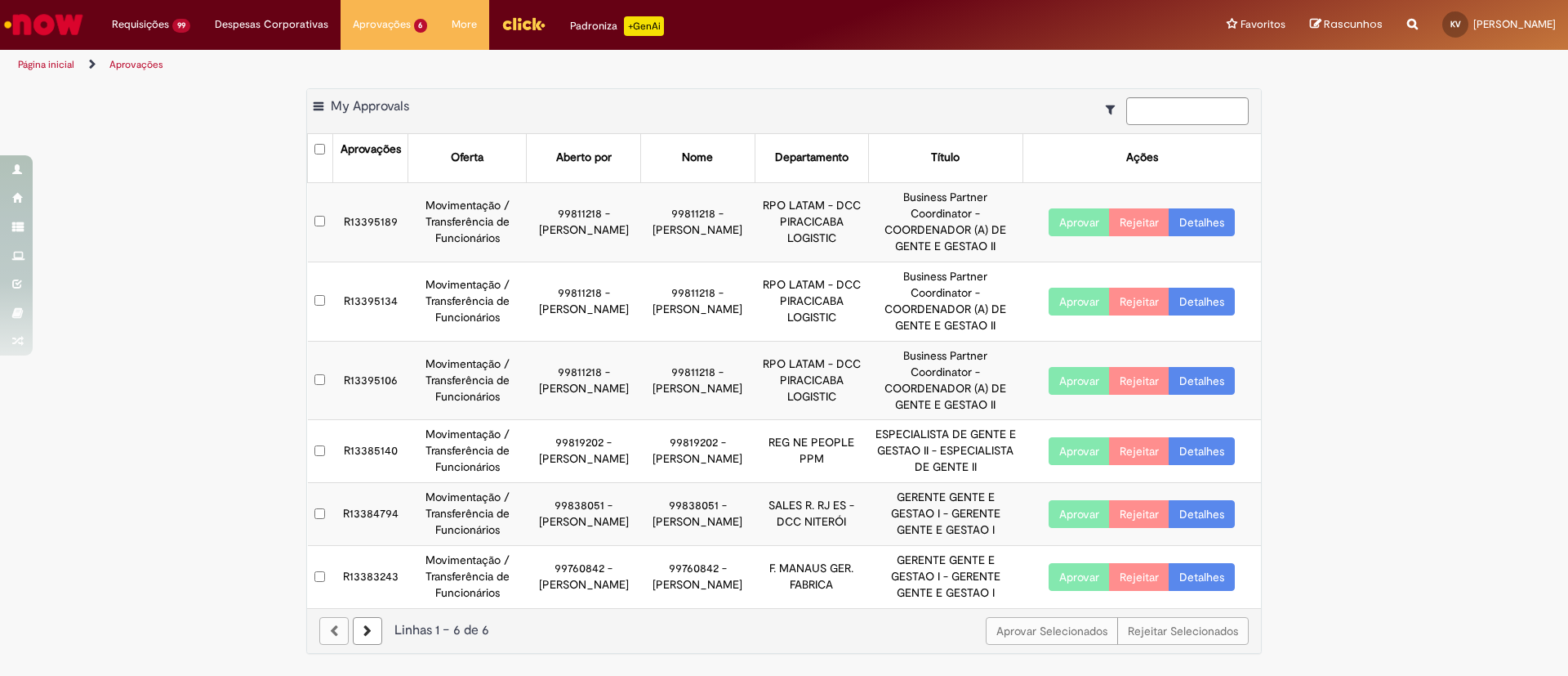
scroll to position [77, 0]
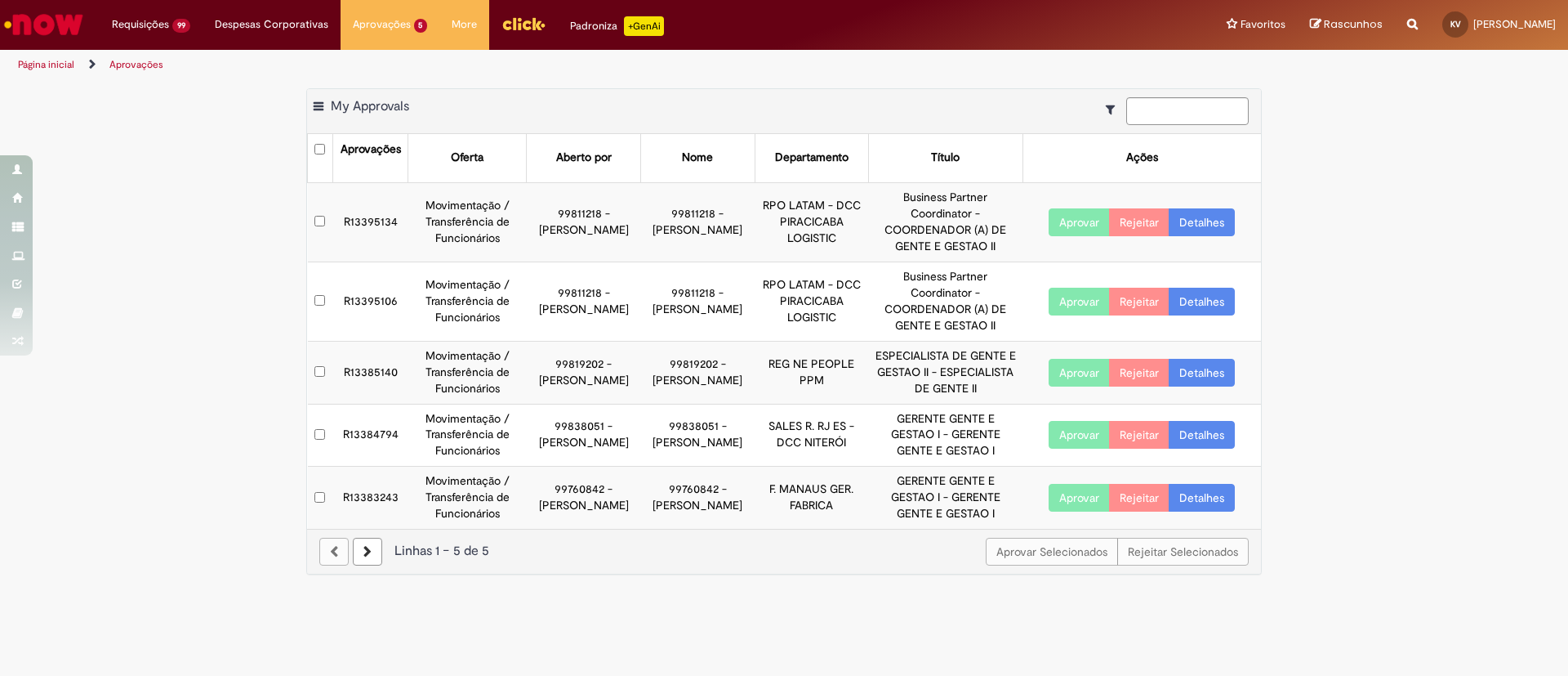
click at [1196, 219] on link "Detalhes" at bounding box center [1202, 222] width 66 height 28
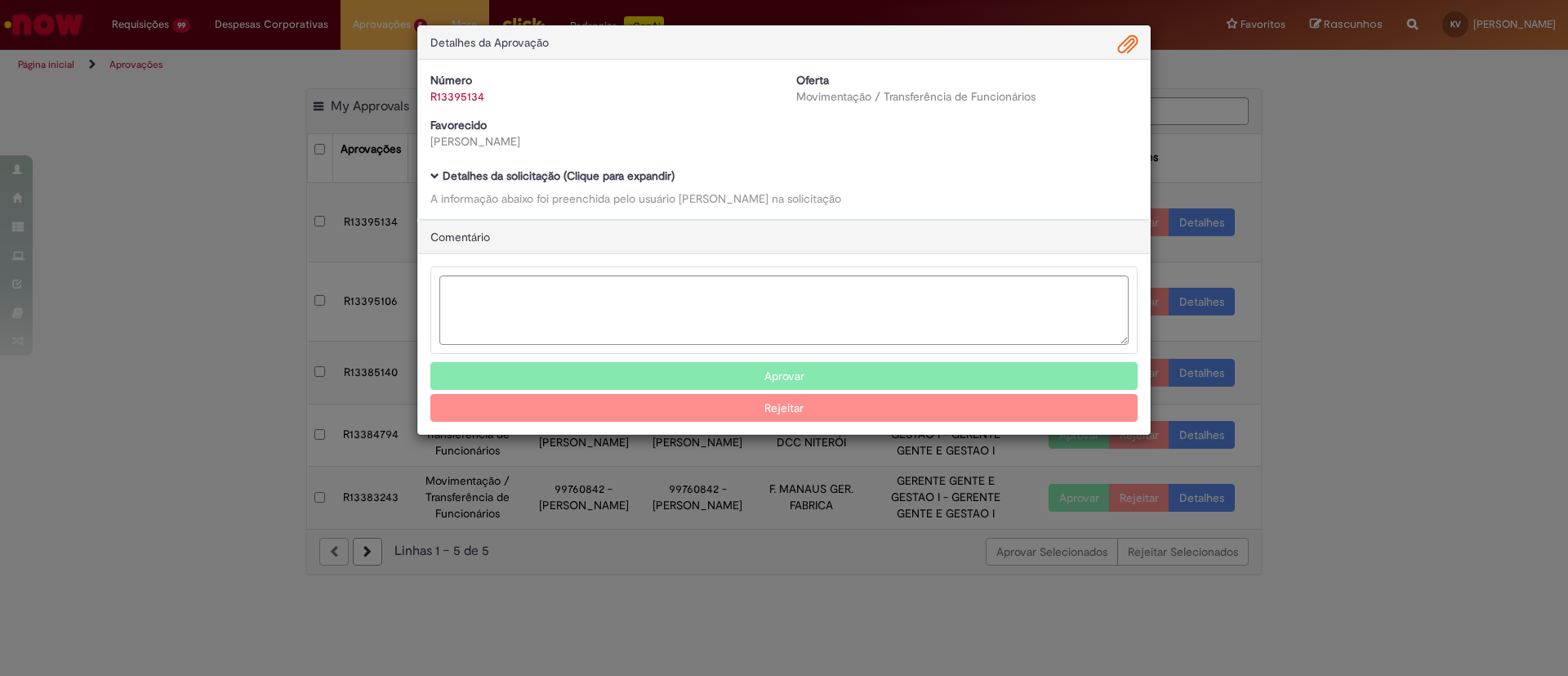
click at [434, 176] on span "Ambev Approval Modal" at bounding box center [435, 176] width 9 height 9
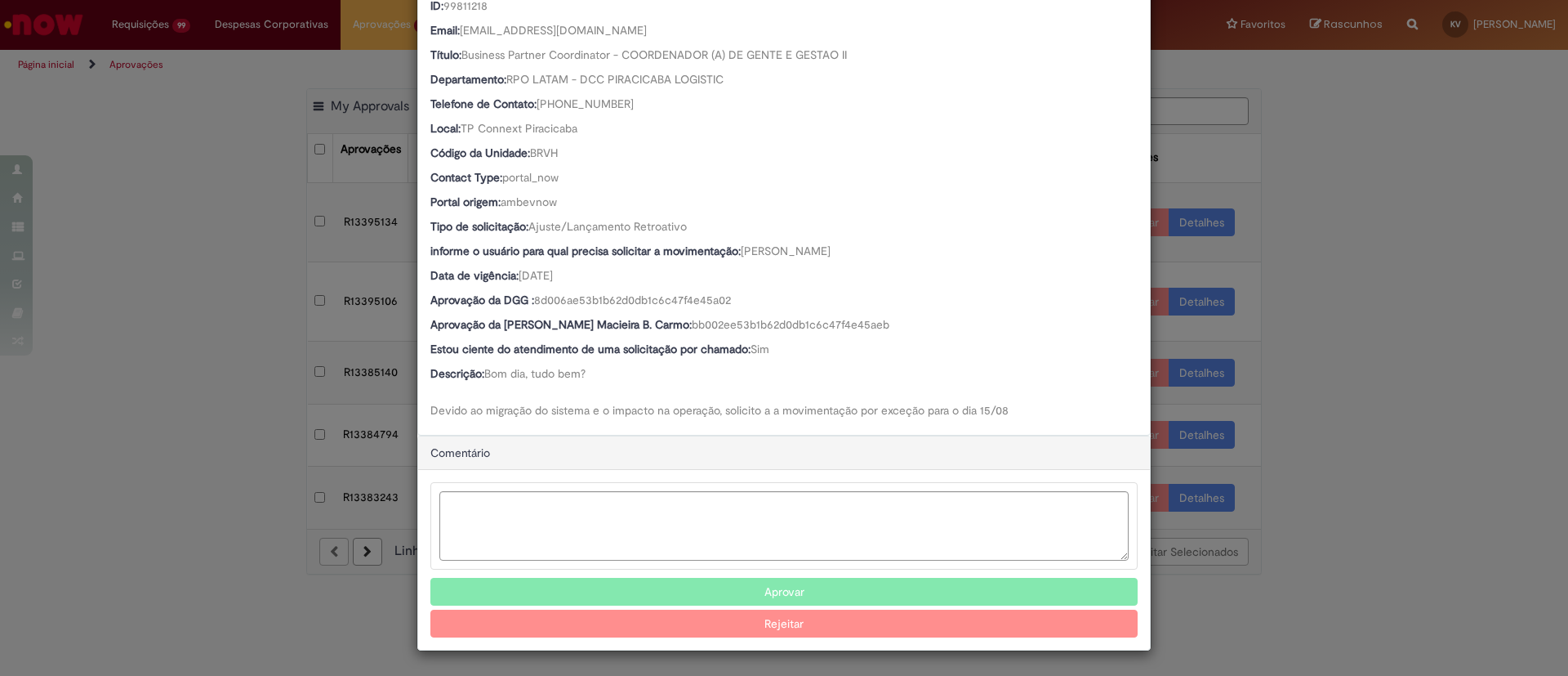
scroll to position [292, 0]
click at [776, 599] on button "Aprovar" at bounding box center [784, 592] width 707 height 28
click at [1326, 187] on div "Detalhes da Aprovação Número R13395134 Oferta Movimentação / Transferência de F…" at bounding box center [784, 338] width 1568 height 676
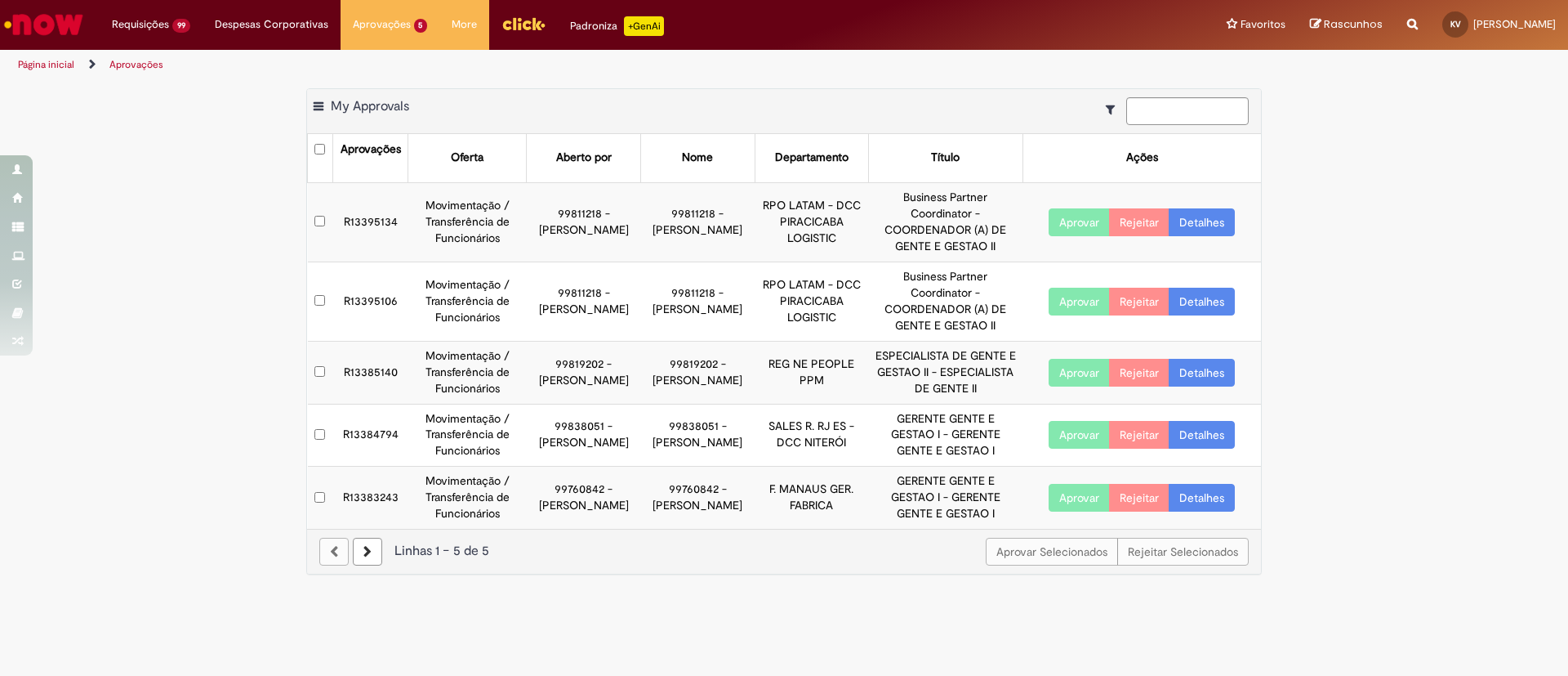
scroll to position [77, 0]
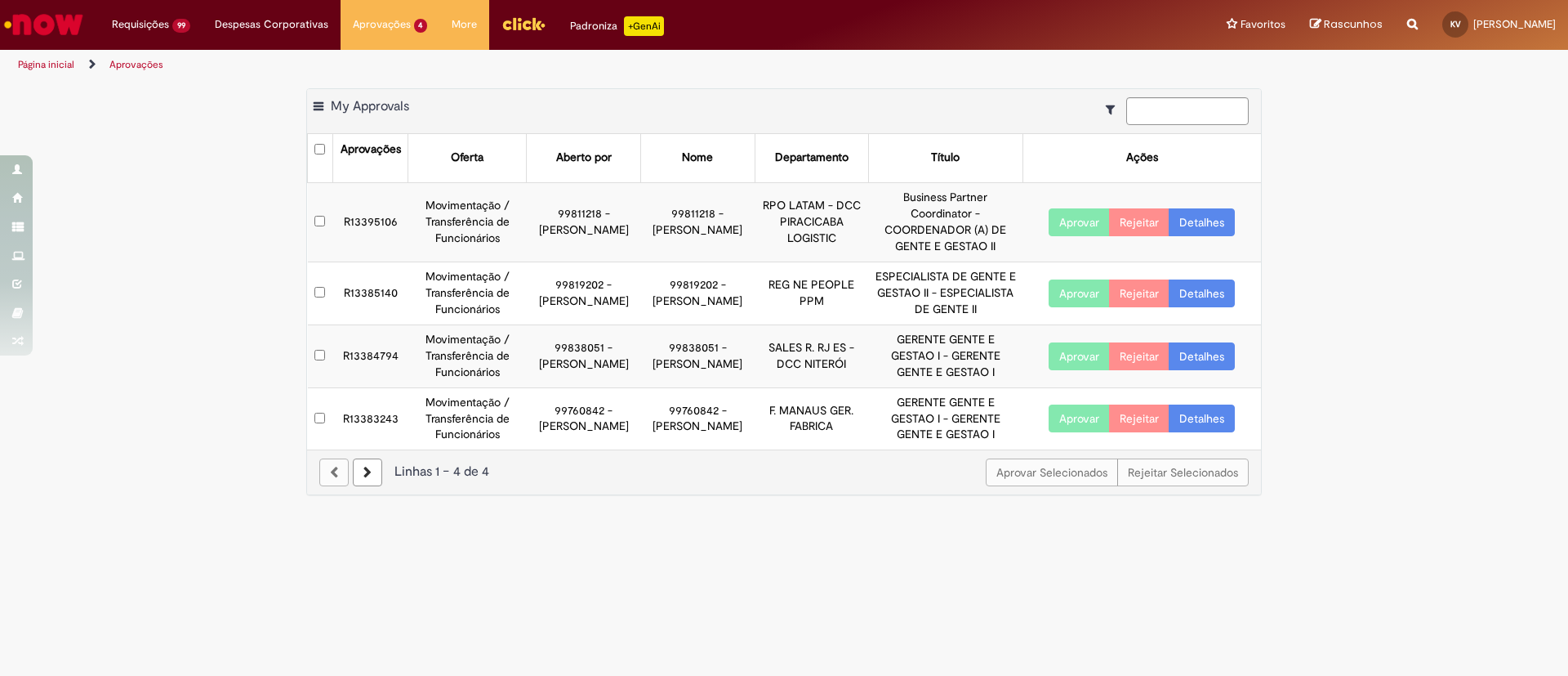
click at [1202, 210] on link "Detalhes" at bounding box center [1202, 222] width 66 height 28
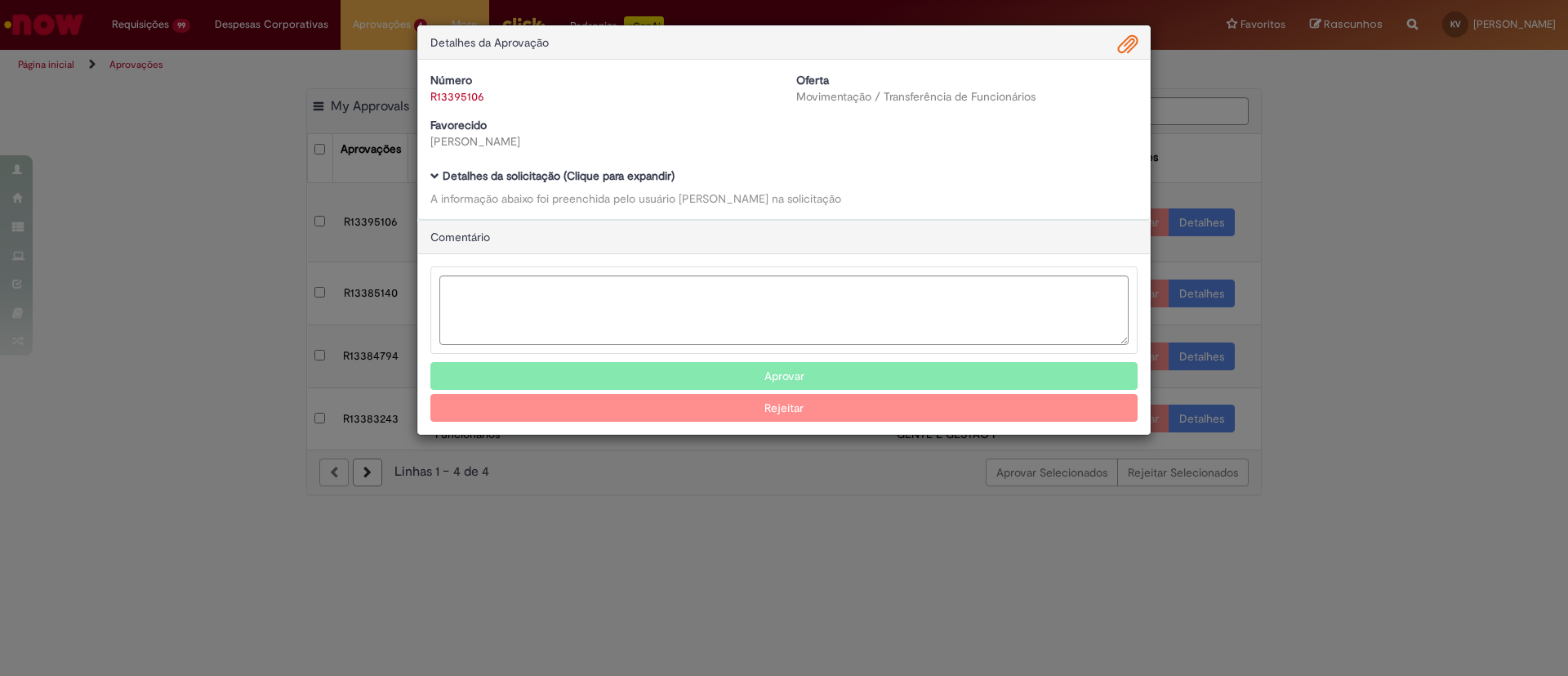
click at [437, 176] on span "Ambev Approval Modal" at bounding box center [435, 176] width 9 height 9
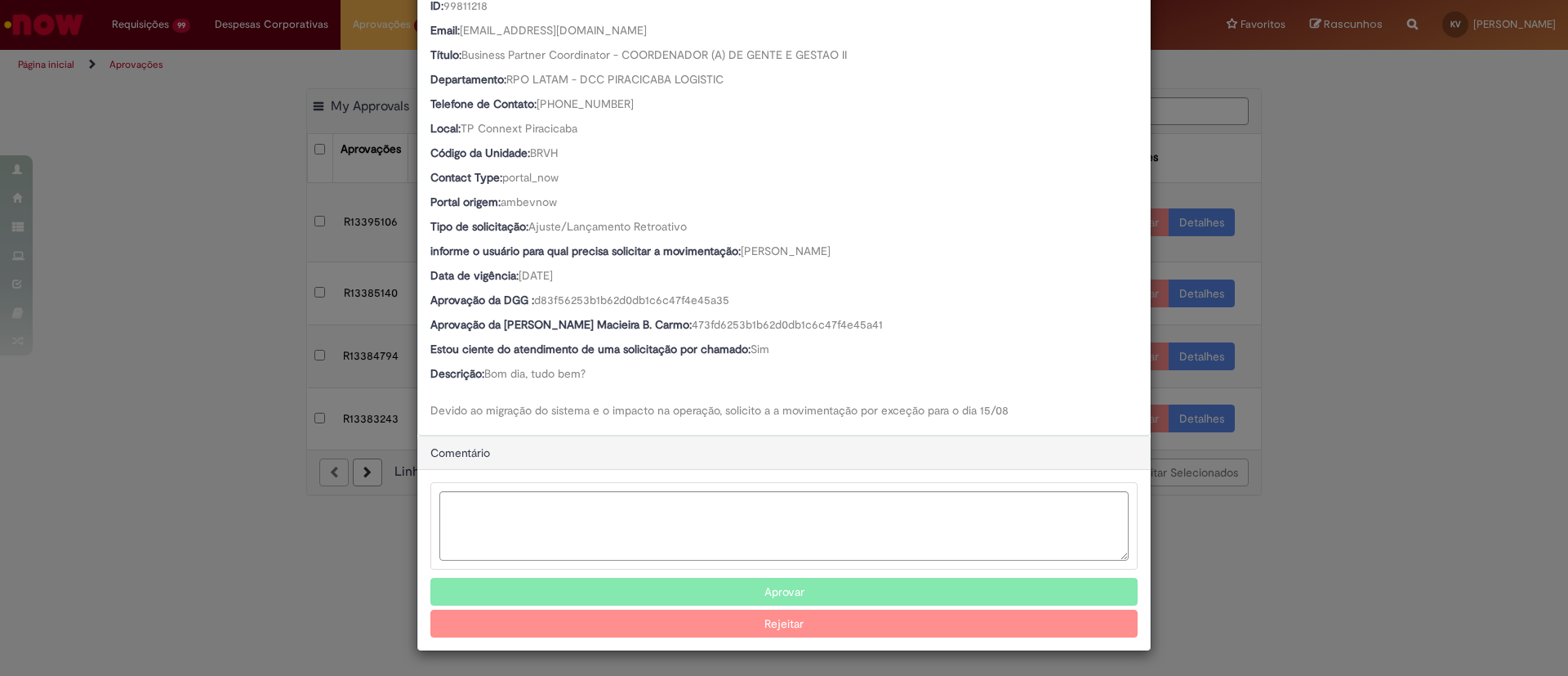
scroll to position [292, 0]
click at [808, 579] on button "Aprovar" at bounding box center [784, 592] width 707 height 28
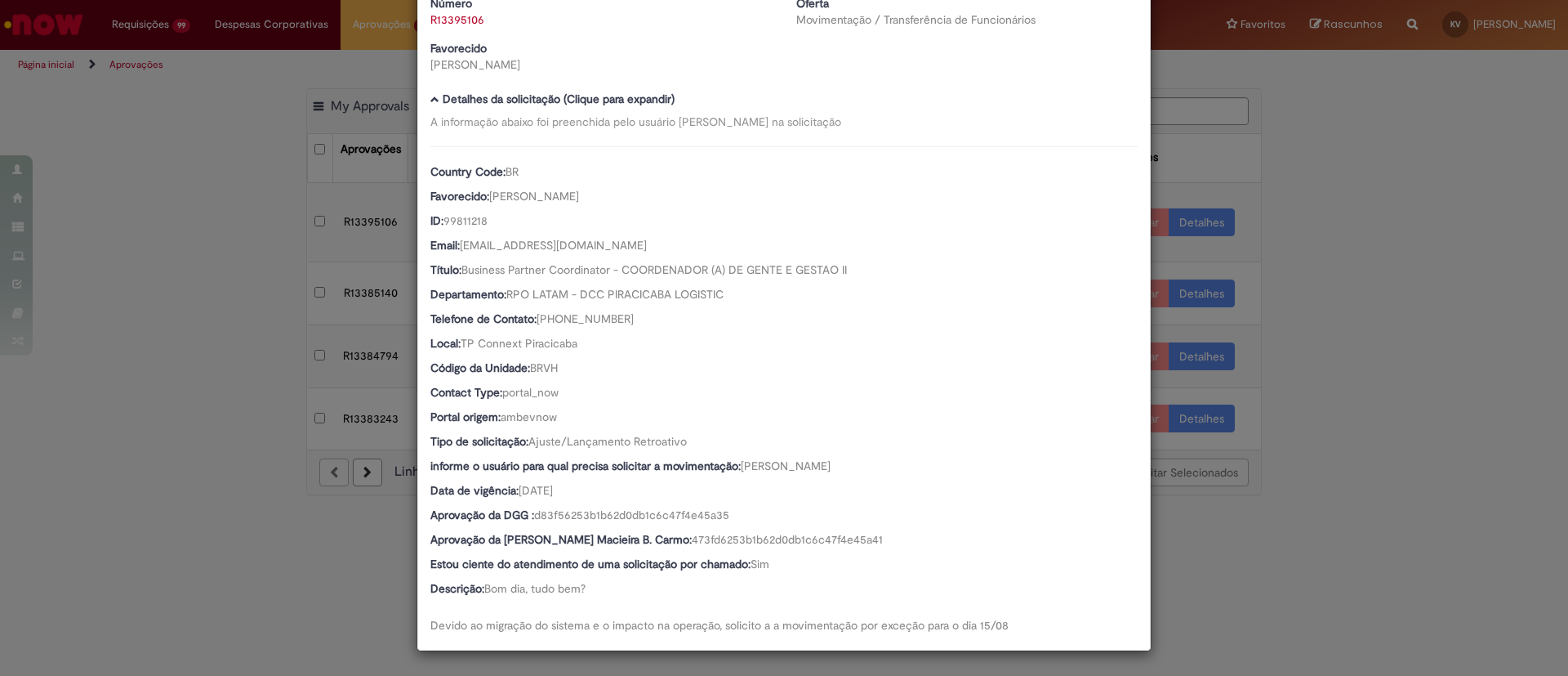
click at [1352, 259] on div "Detalhes da Aprovação Número R13395106 Oferta Movimentação / Transferência de F…" at bounding box center [784, 338] width 1568 height 676
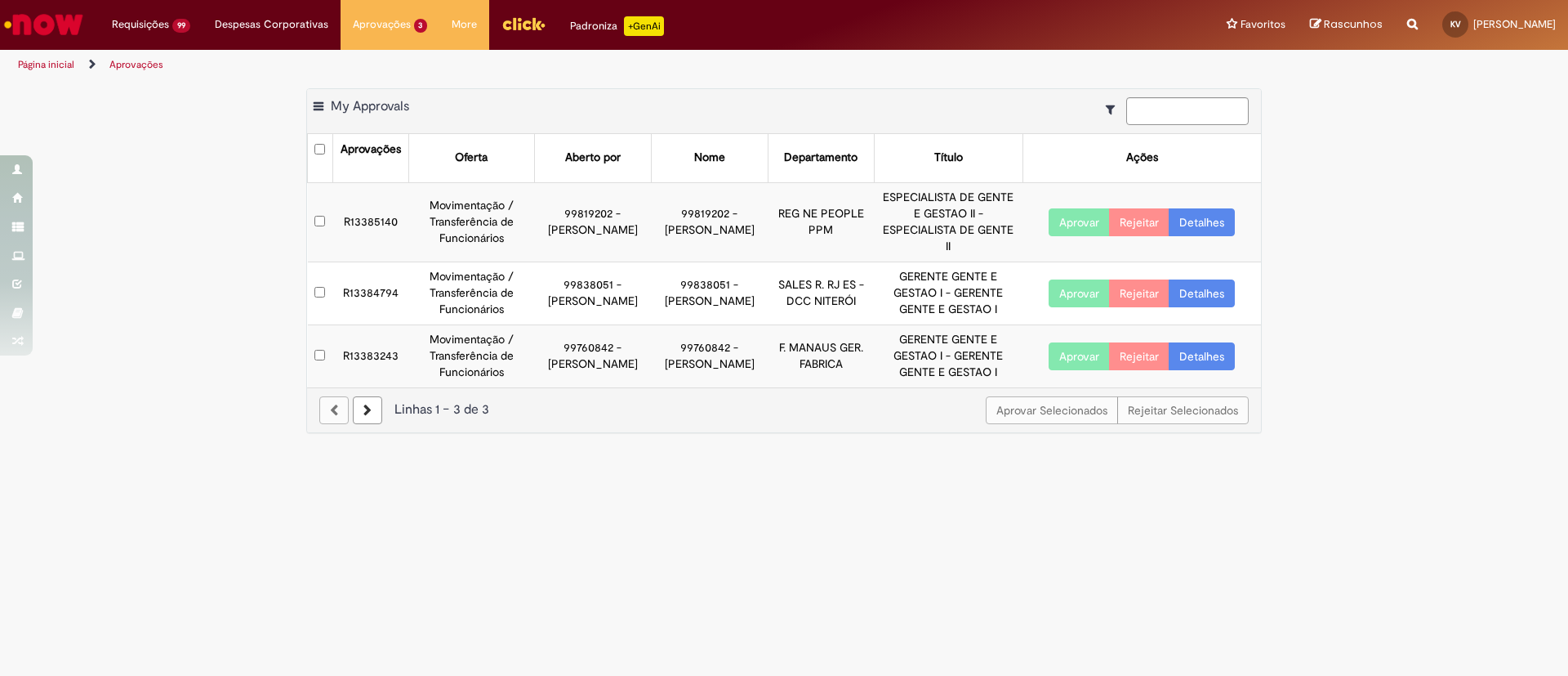
scroll to position [77, 0]
click at [1215, 210] on link "Detalhes" at bounding box center [1202, 222] width 66 height 28
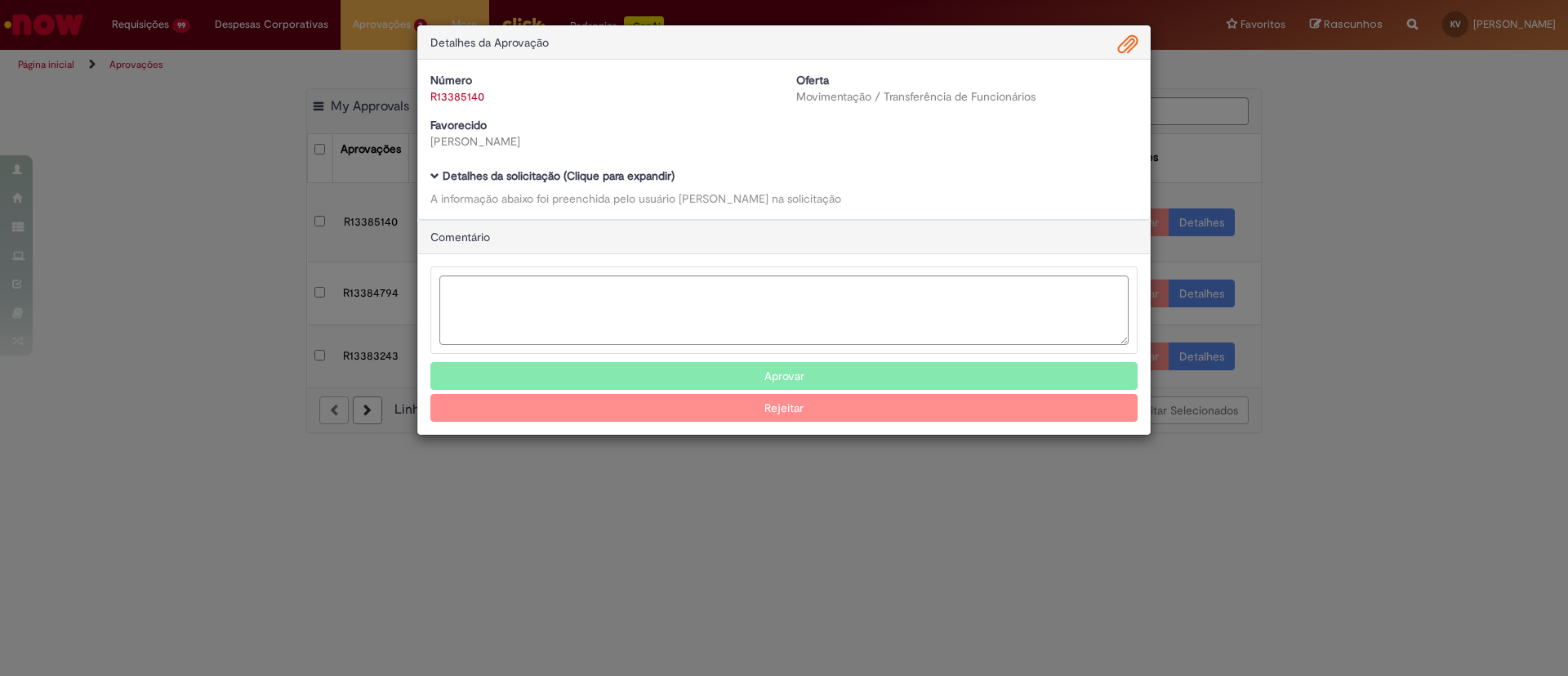
click at [443, 174] on b "Detalhes da solicitação (Clique para expandir)" at bounding box center [558, 175] width 232 height 14
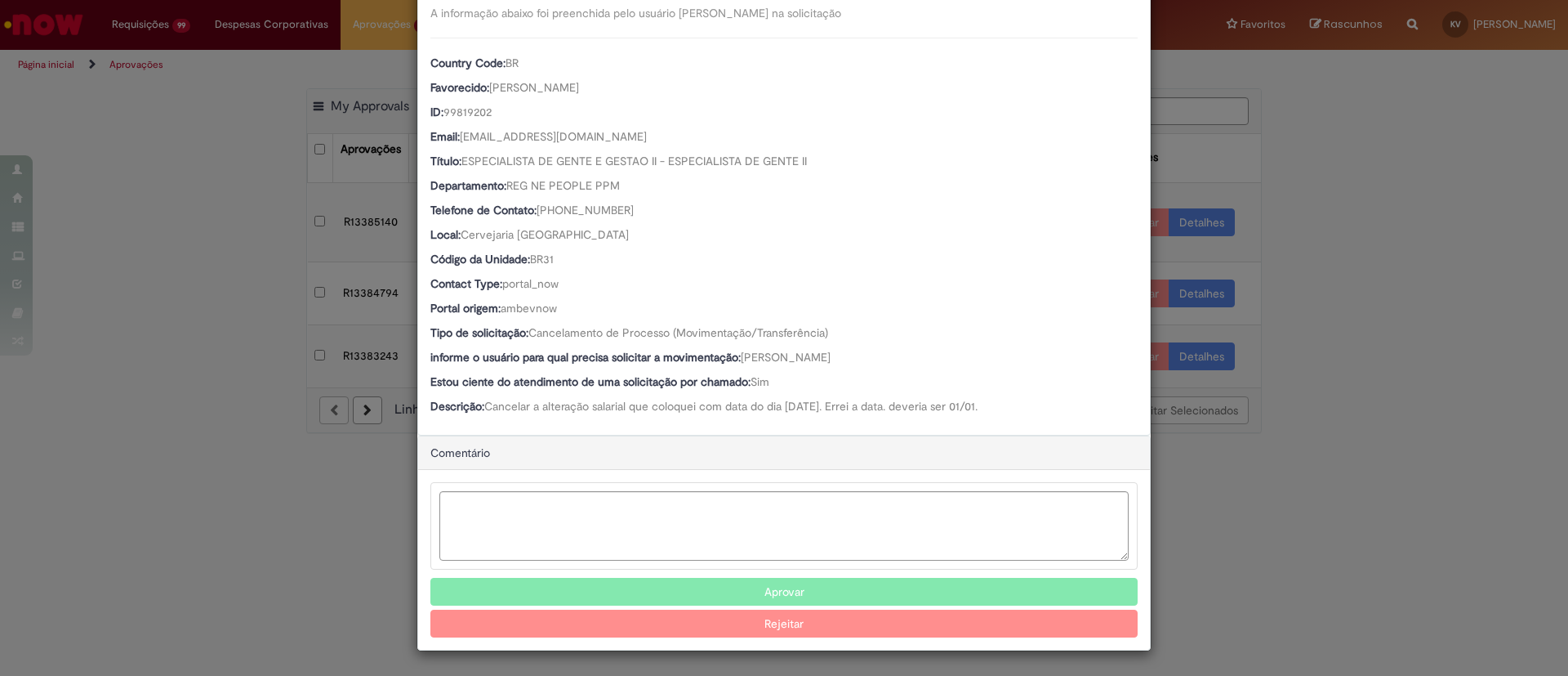
scroll to position [186, 0]
click at [804, 585] on button "Aprovar" at bounding box center [784, 592] width 707 height 28
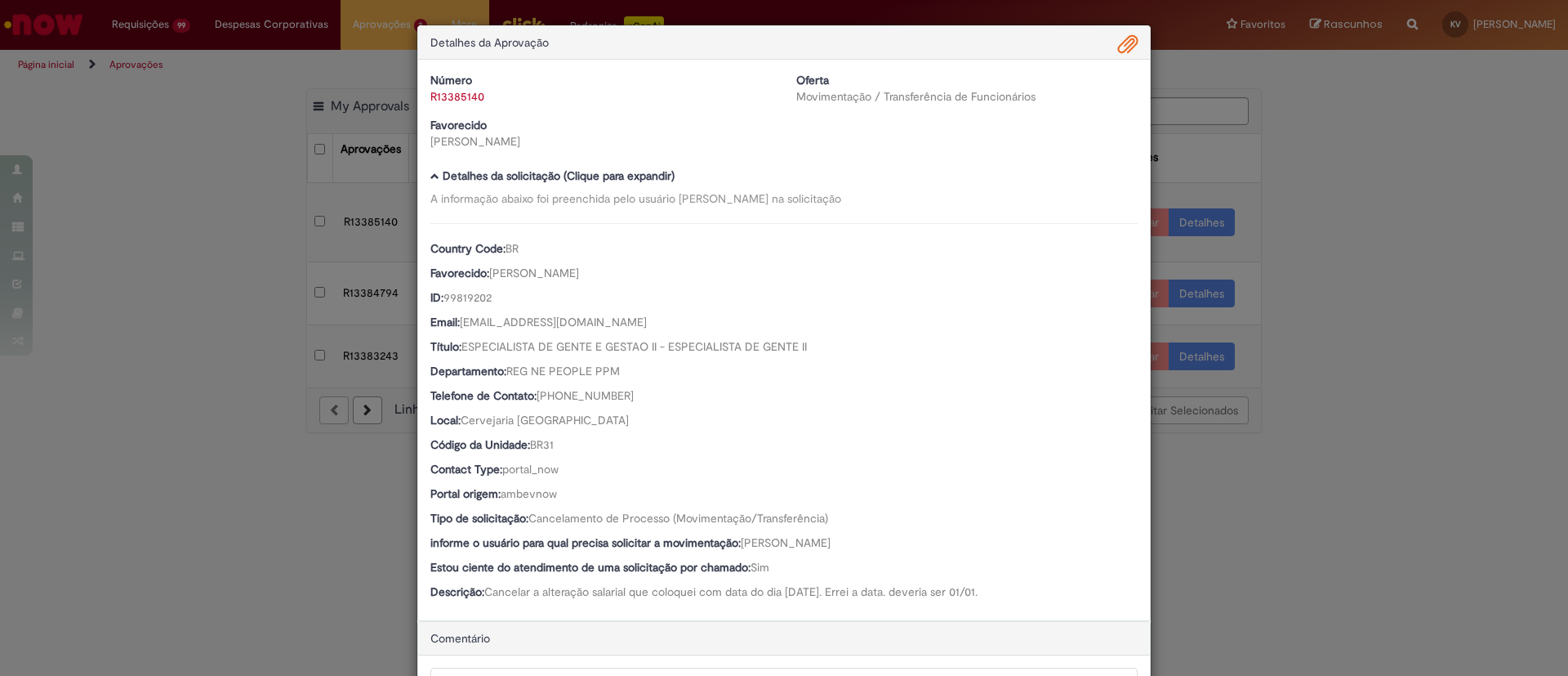
click at [1339, 188] on div "Detalhes da Aprovação Número R13385140 Oferta Movimentação / Transferência de F…" at bounding box center [784, 338] width 1568 height 676
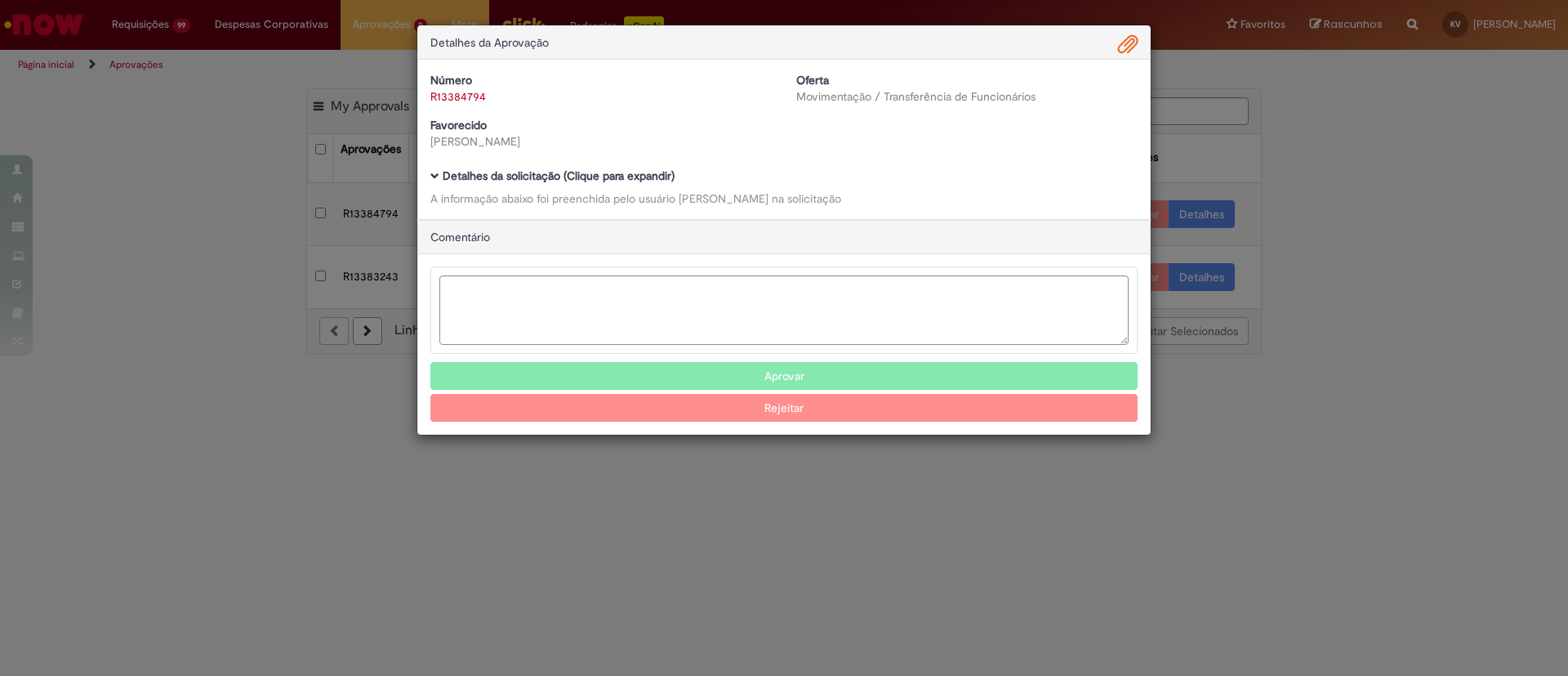
click at [434, 175] on span "Ambev Approval Modal" at bounding box center [435, 176] width 9 height 9
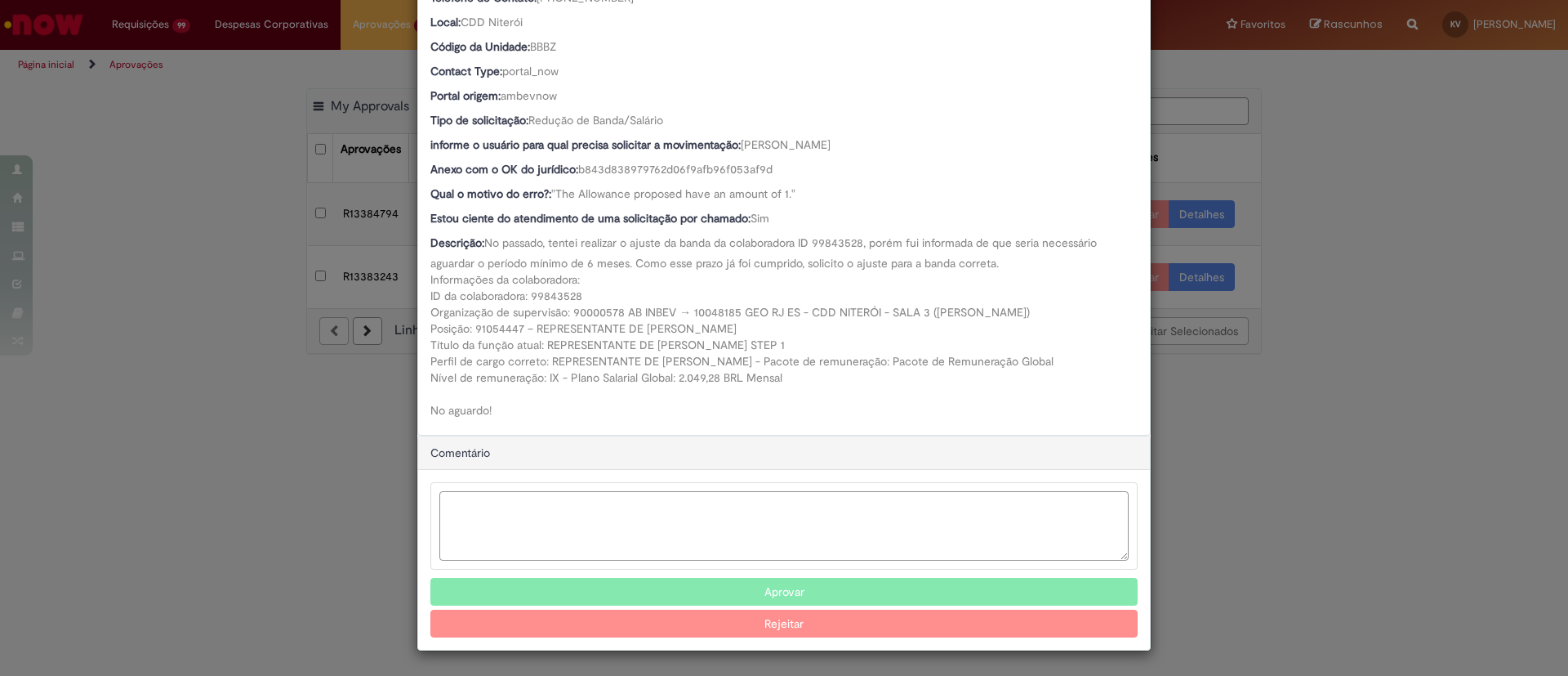
click at [588, 521] on textarea "Ambev Approval Modal" at bounding box center [784, 525] width 689 height 69
type textarea "**********"
click at [789, 624] on button "Rejeitar" at bounding box center [784, 623] width 707 height 28
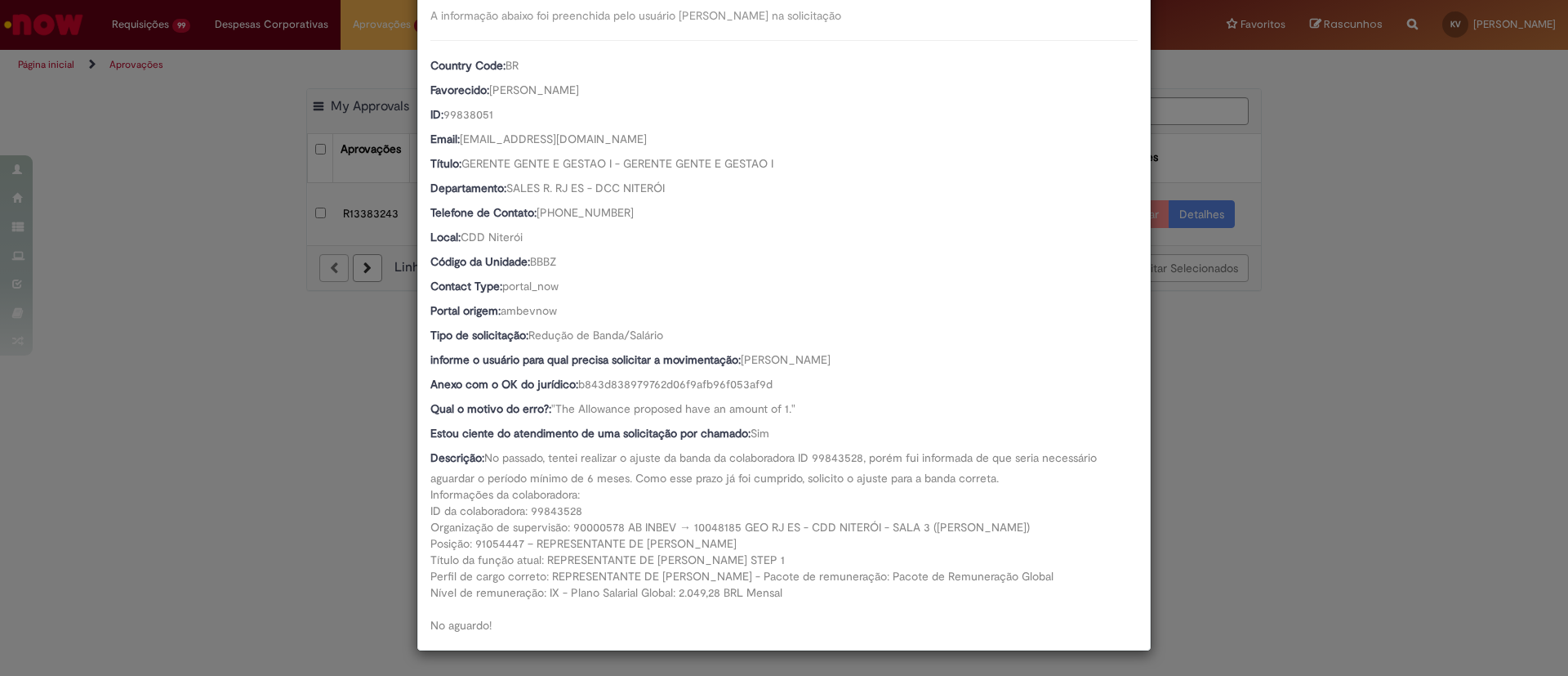
click at [1241, 335] on div "1 Fluxo de trabalho de R13384794 foi cancelado Detalhes da Aprovação Número R13…" at bounding box center [784, 338] width 1568 height 676
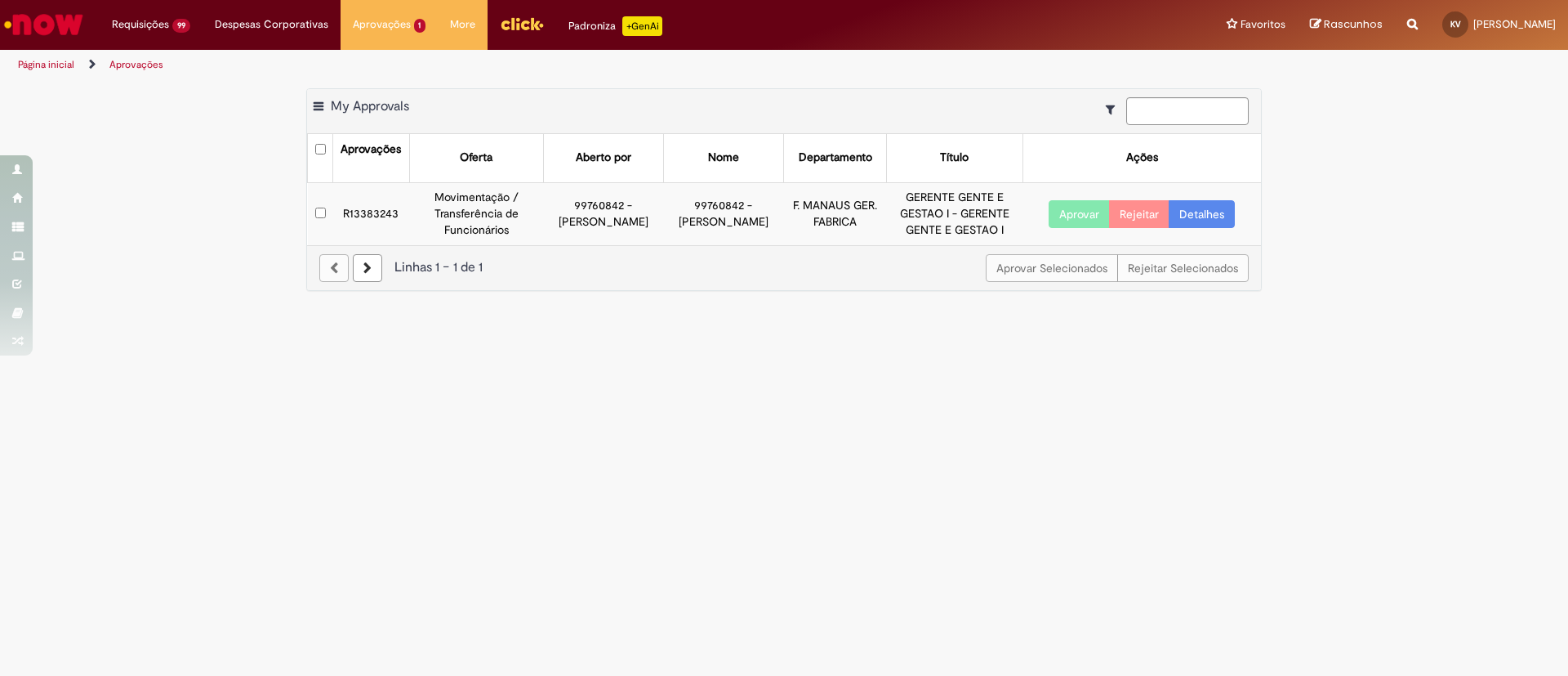
click at [1228, 216] on link "Detalhes" at bounding box center [1202, 214] width 66 height 28
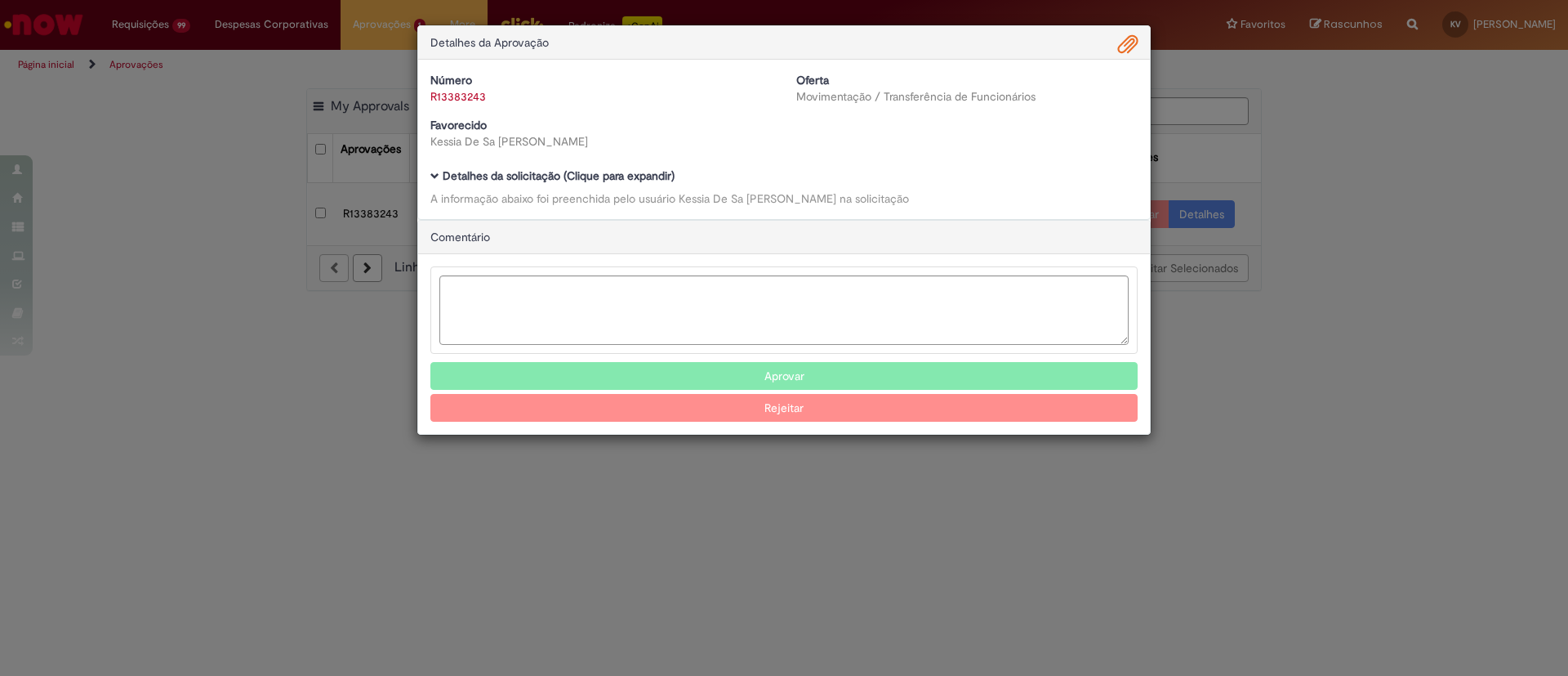
click at [438, 172] on span "Ambev Approval Modal" at bounding box center [435, 176] width 9 height 9
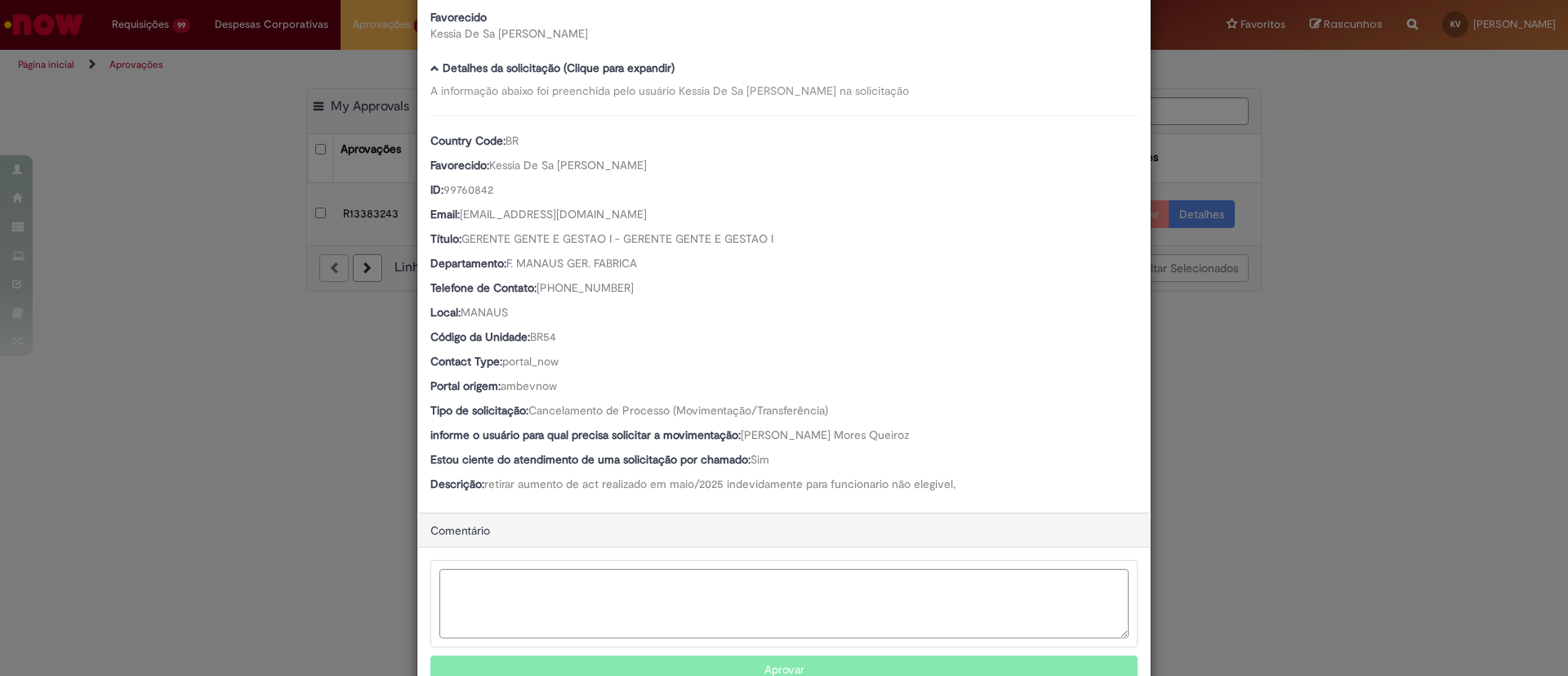
scroll to position [0, 0]
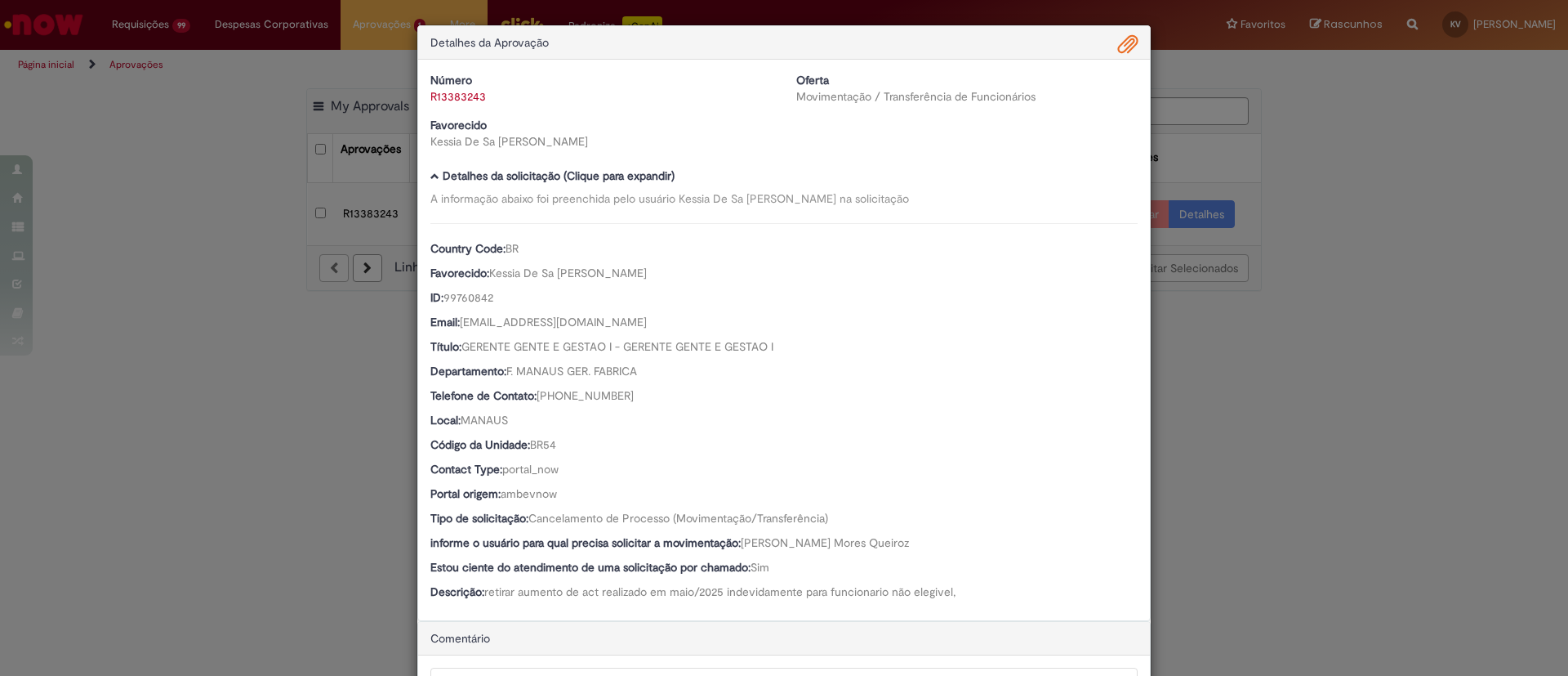
click at [1118, 46] on span "Ambev Approval Modal" at bounding box center [1127, 44] width 20 height 28
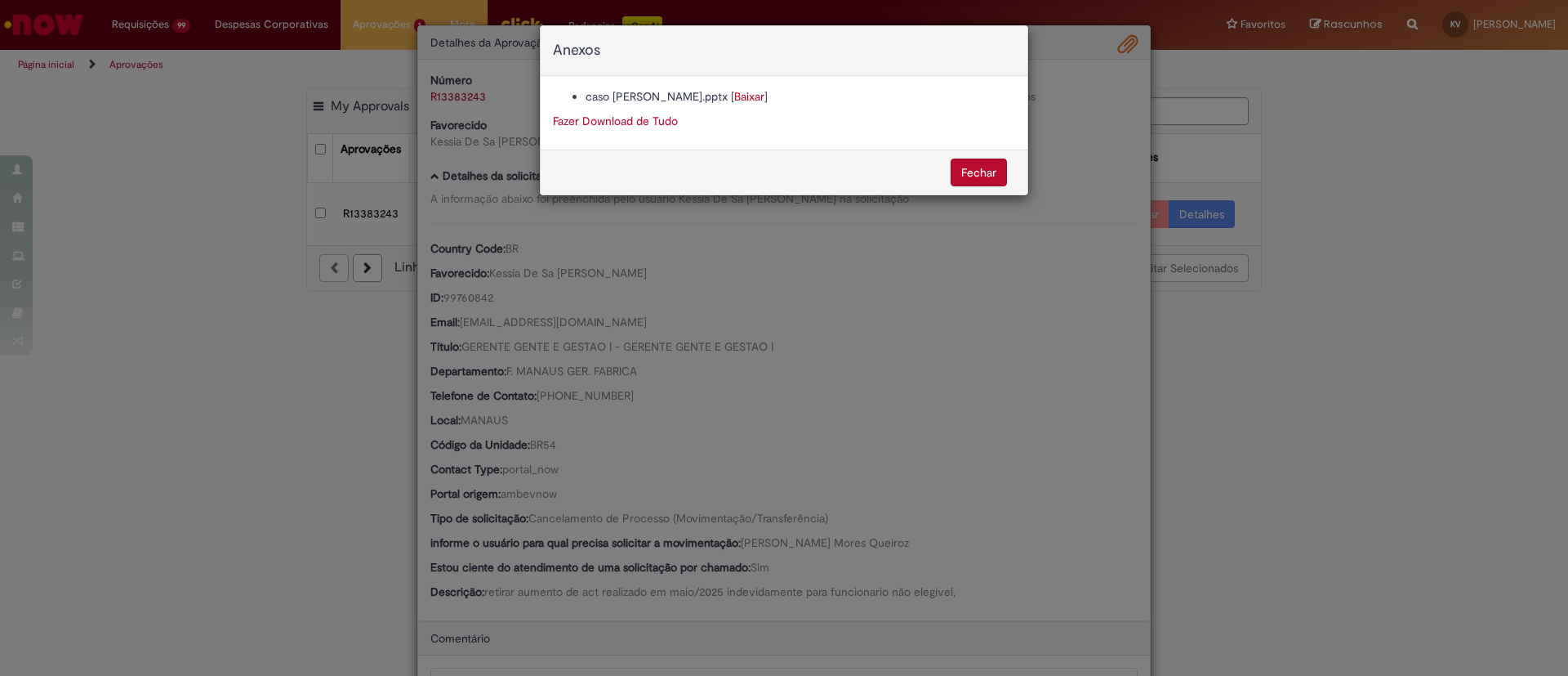
click at [972, 167] on button "Fechar" at bounding box center [979, 172] width 56 height 28
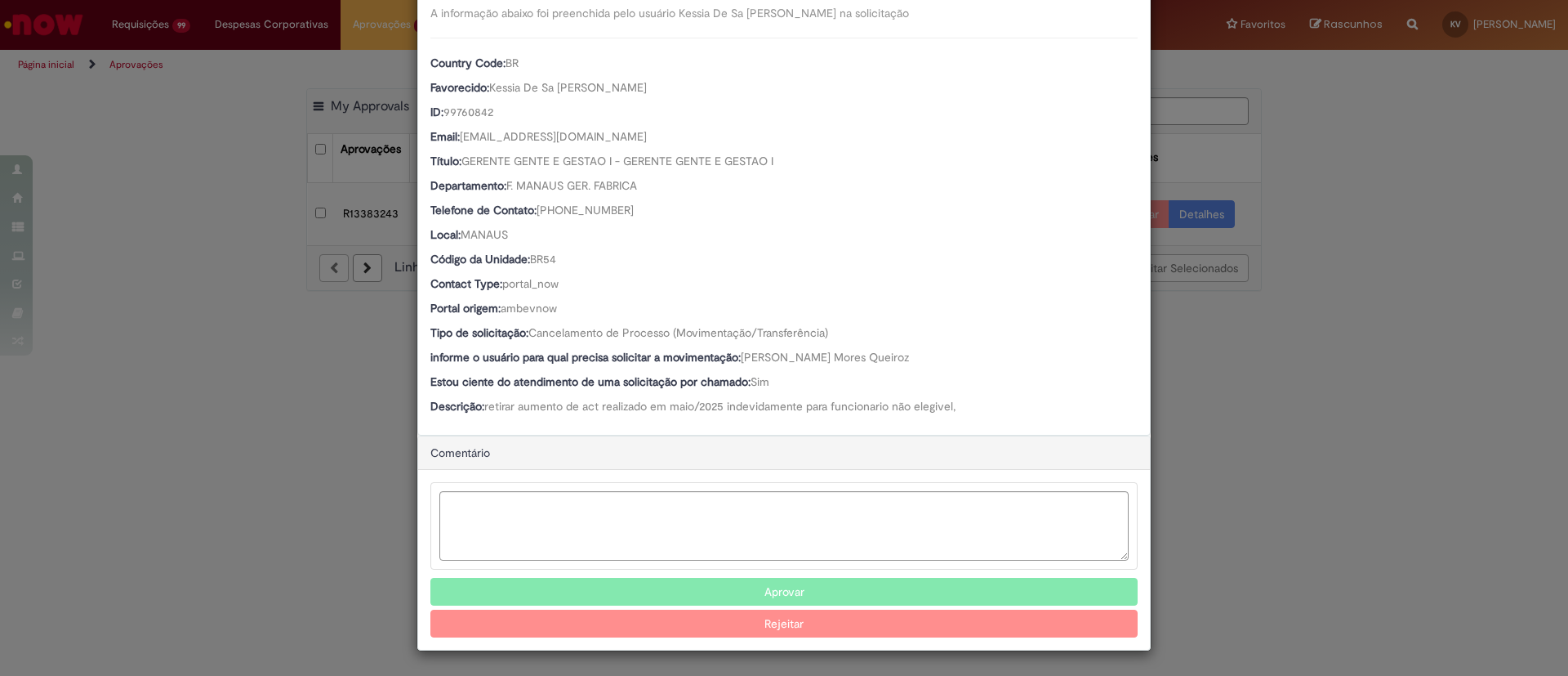
click at [701, 579] on button "Aprovar" at bounding box center [784, 592] width 707 height 28
click at [1374, 412] on div "Detalhes da Aprovação Número R13383243 Oferta Movimentação / Transferência de F…" at bounding box center [784, 338] width 1568 height 676
